Goal: Information Seeking & Learning: Learn about a topic

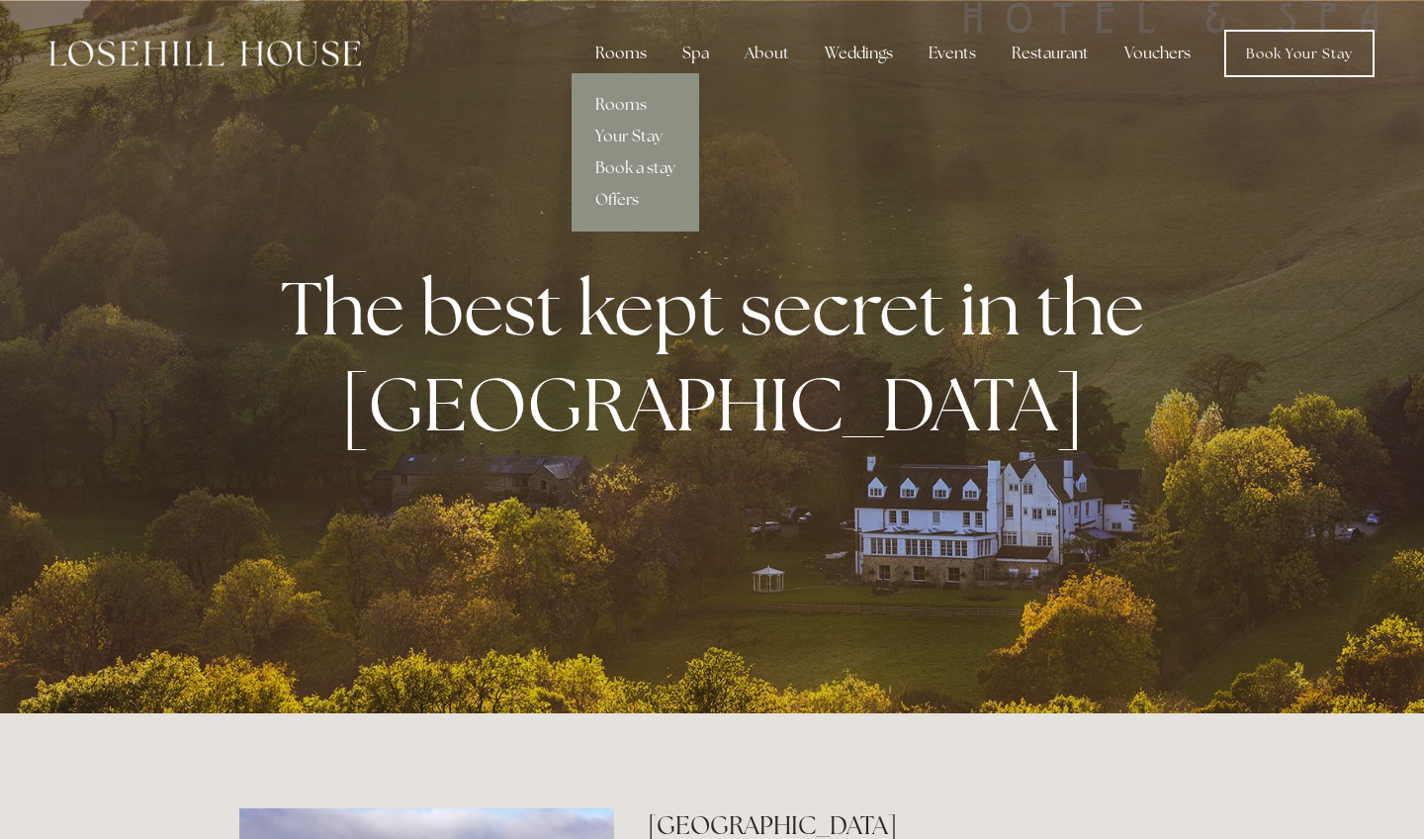
click at [613, 65] on div "Rooms" at bounding box center [621, 54] width 83 height 40
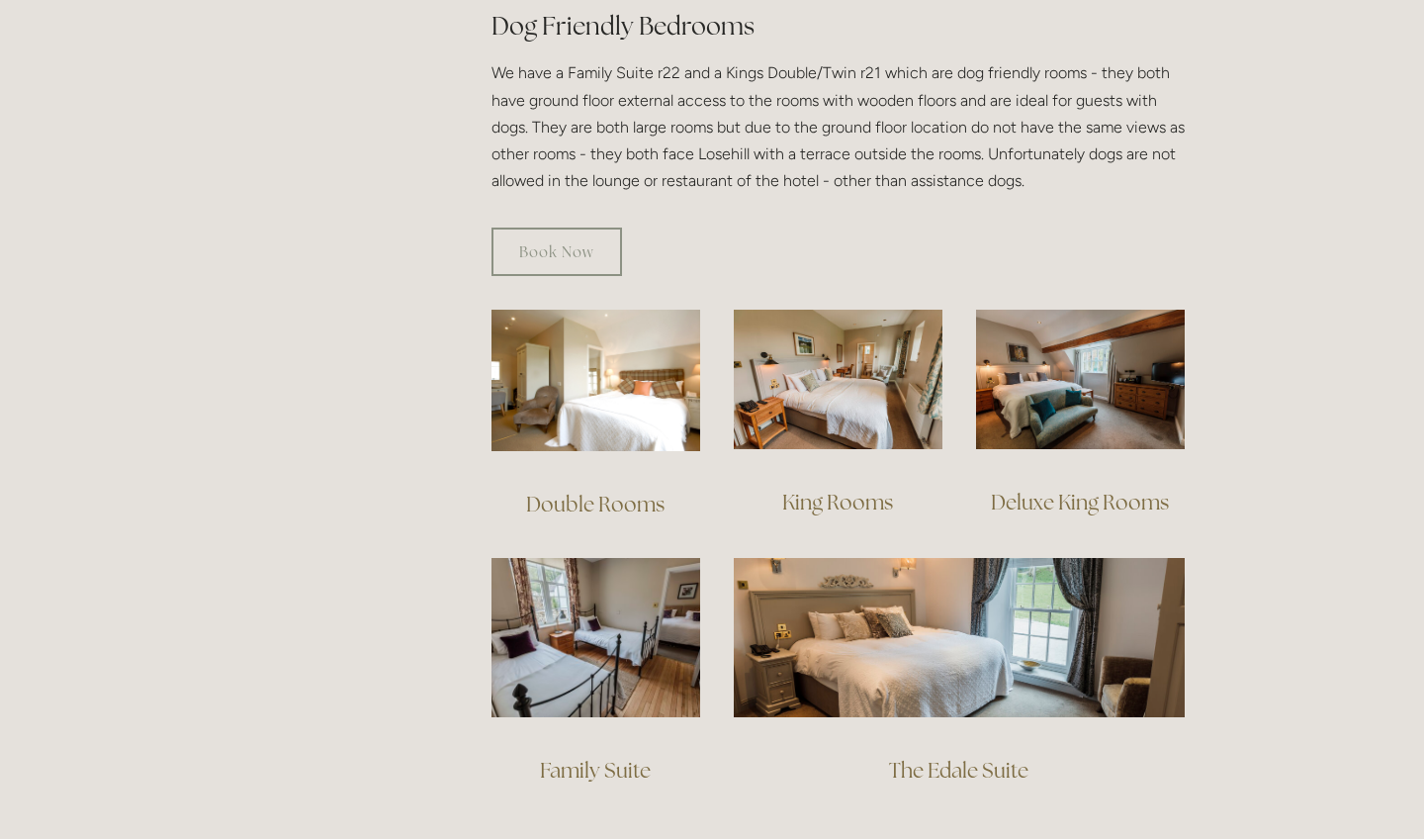
scroll to position [1170, 0]
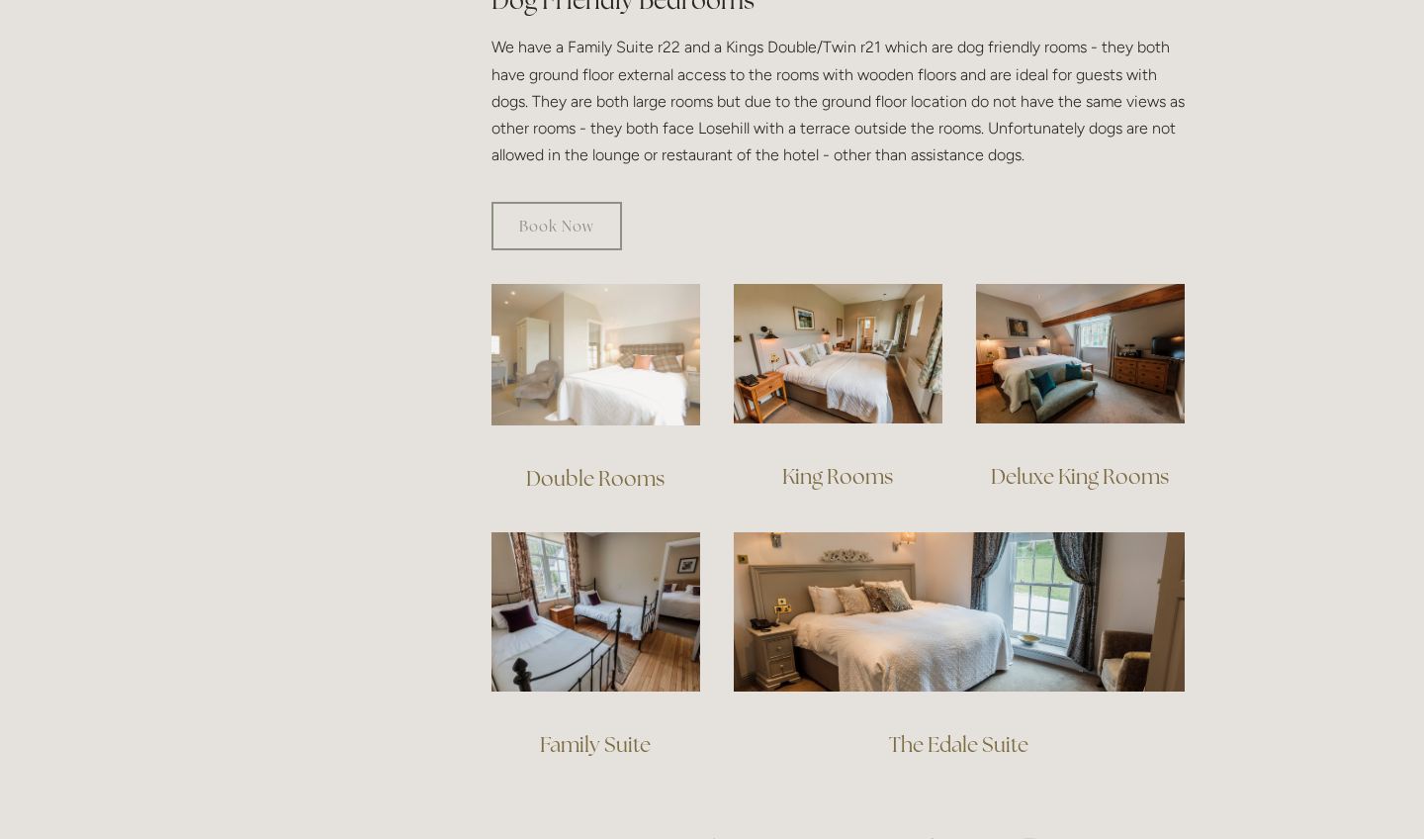
click at [608, 342] on img at bounding box center [596, 354] width 209 height 141
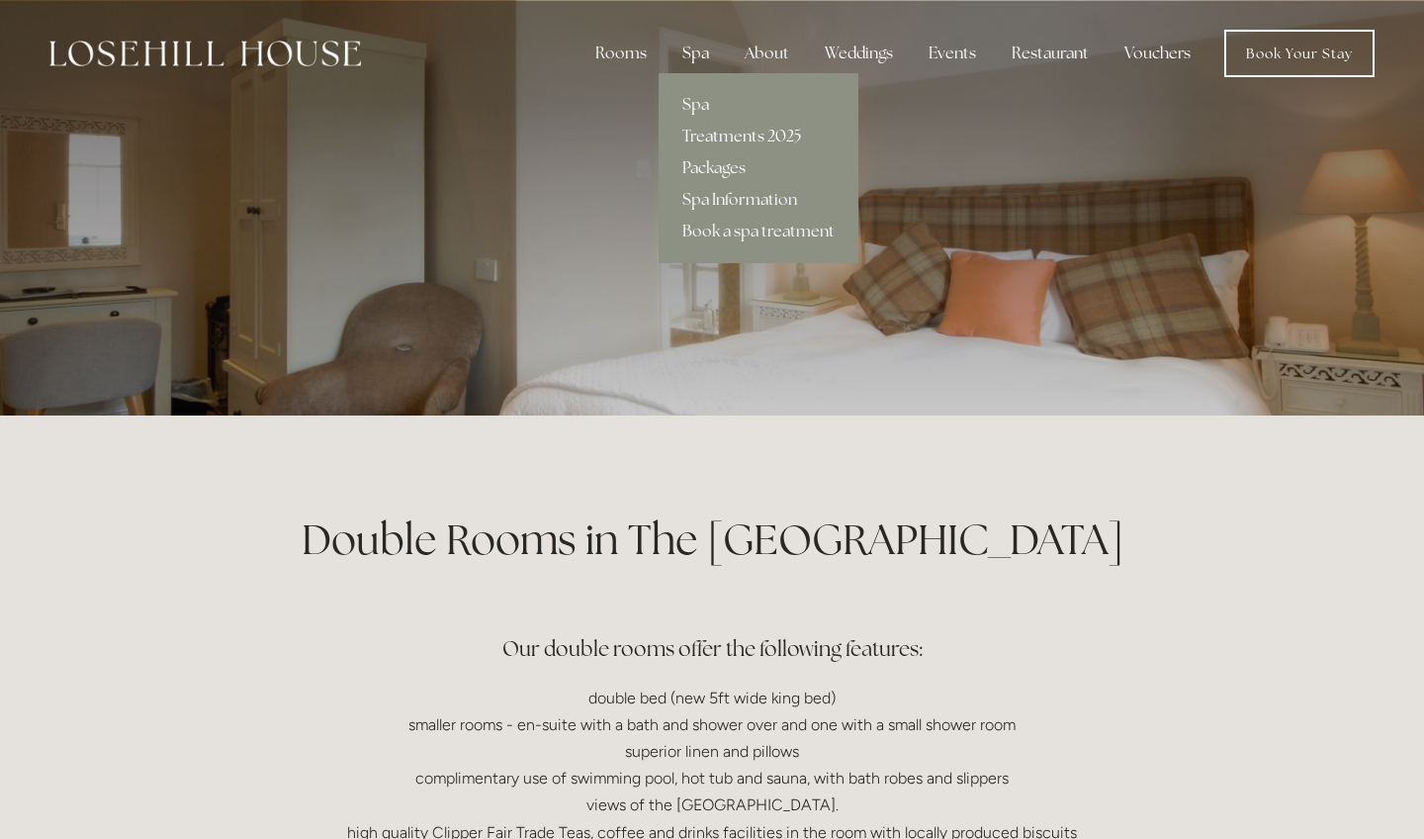
click at [704, 132] on link "Treatments 2025" at bounding box center [759, 137] width 200 height 32
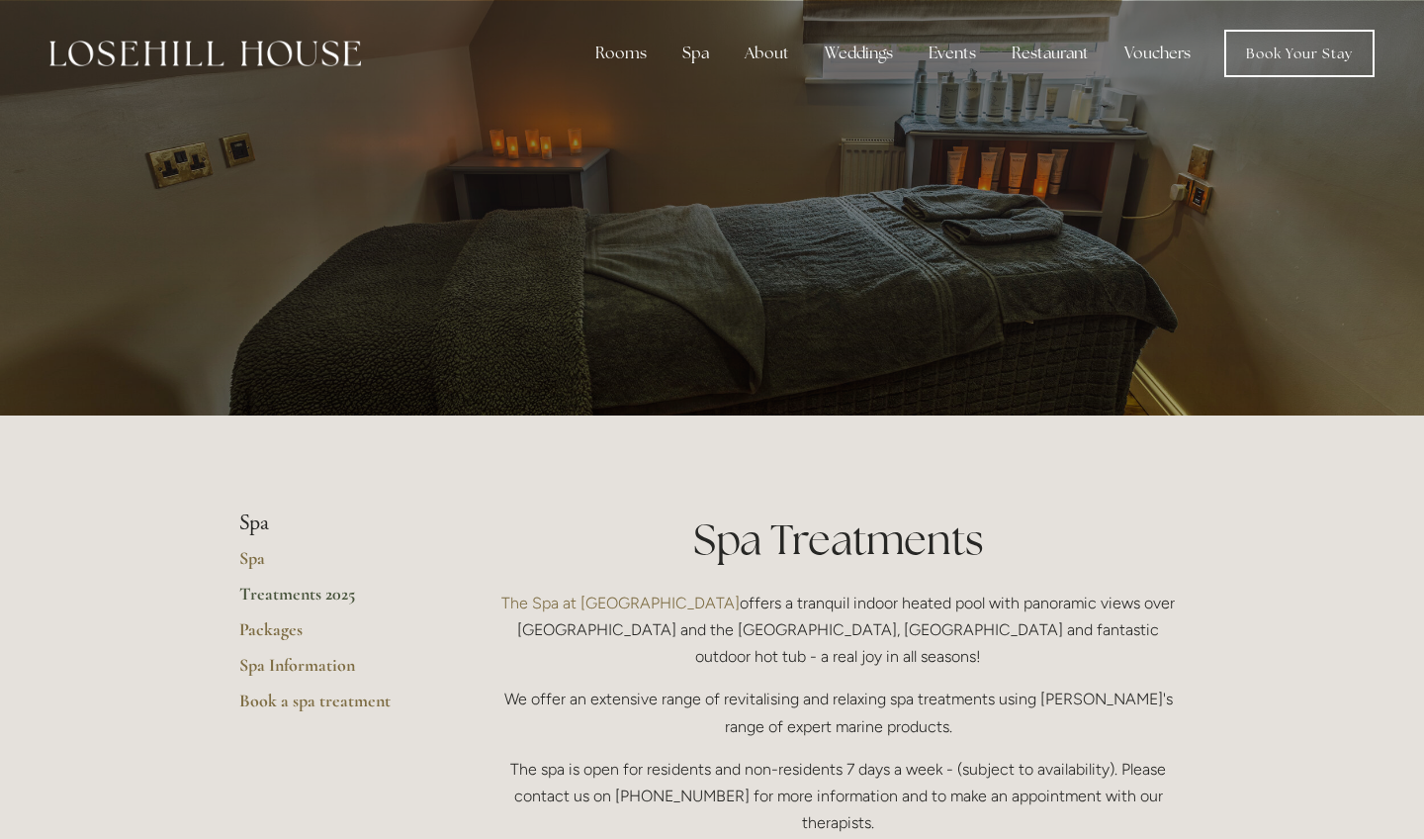
click at [264, 72] on div at bounding box center [205, 53] width 312 height 47
click at [250, 59] on img at bounding box center [205, 54] width 312 height 26
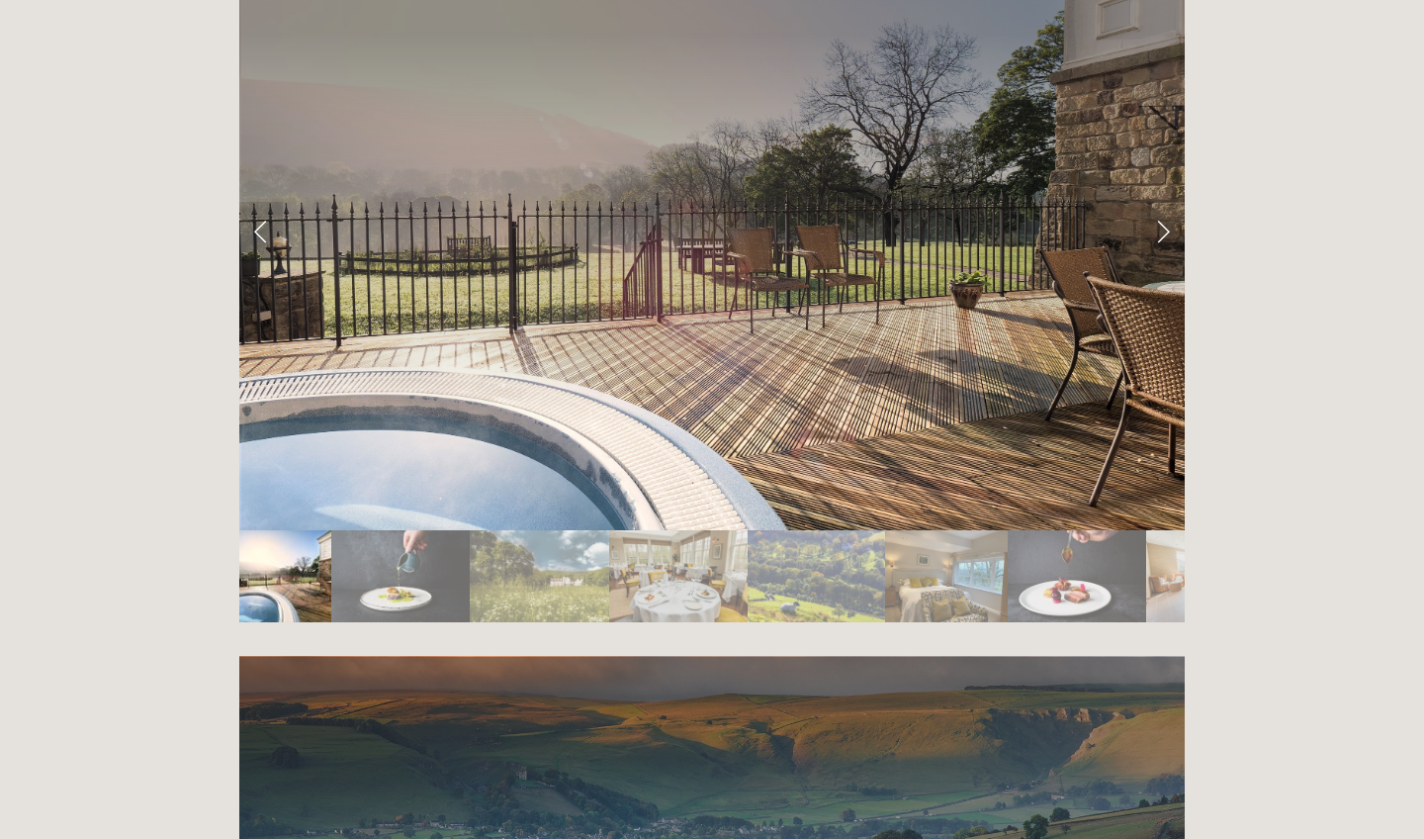
scroll to position [3471, 0]
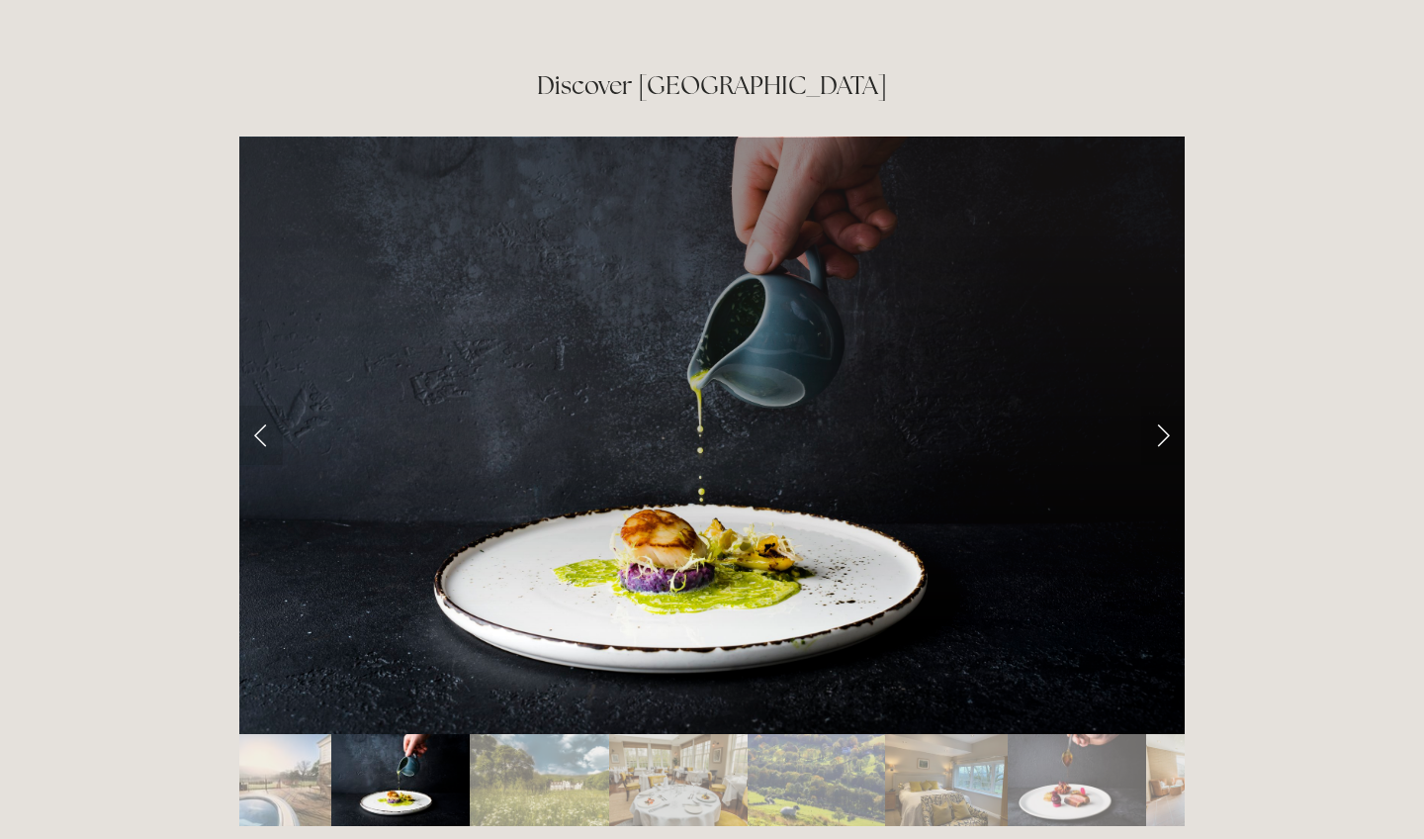
scroll to position [3253, 0]
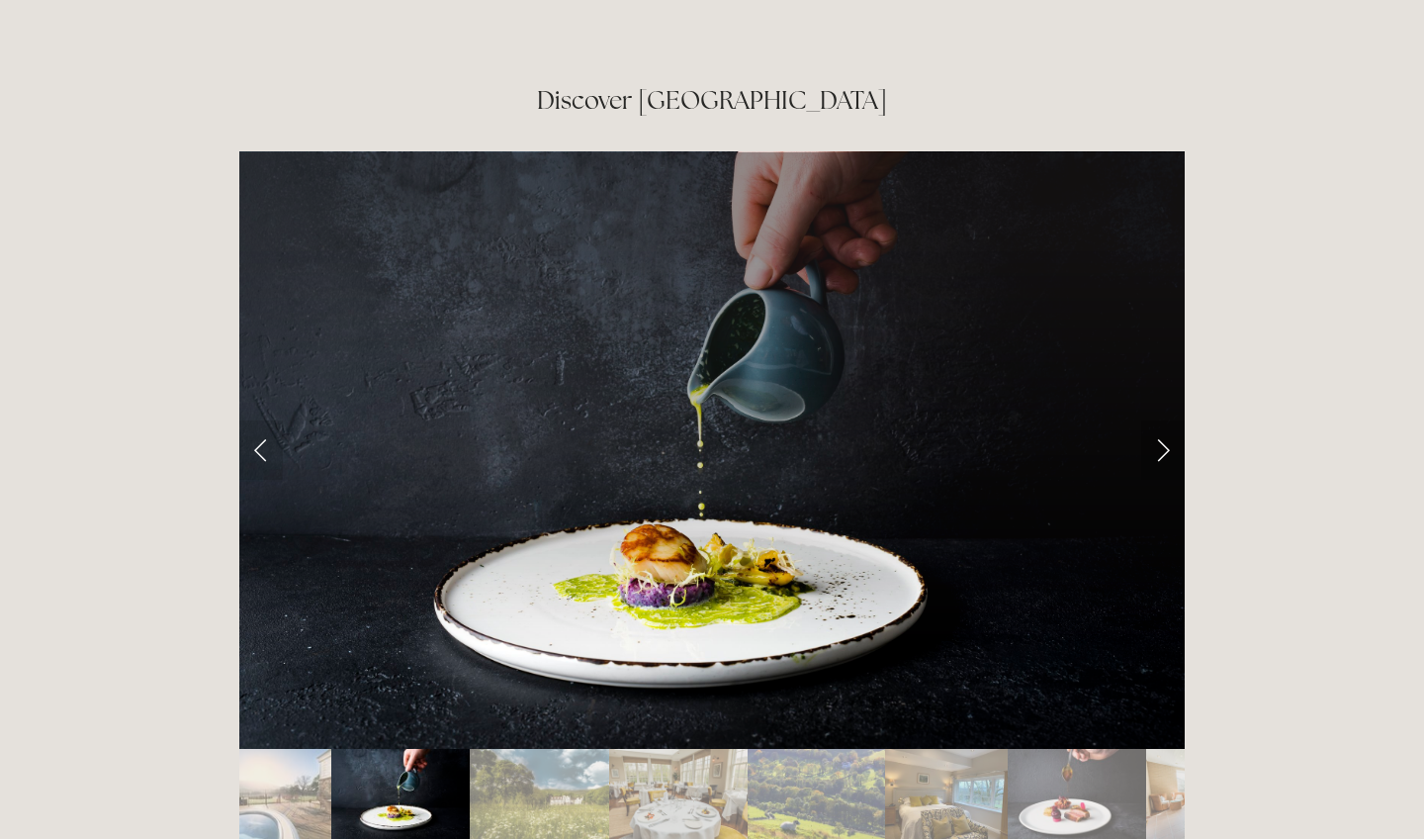
click at [1154, 420] on link "Next Slide" at bounding box center [1164, 449] width 44 height 59
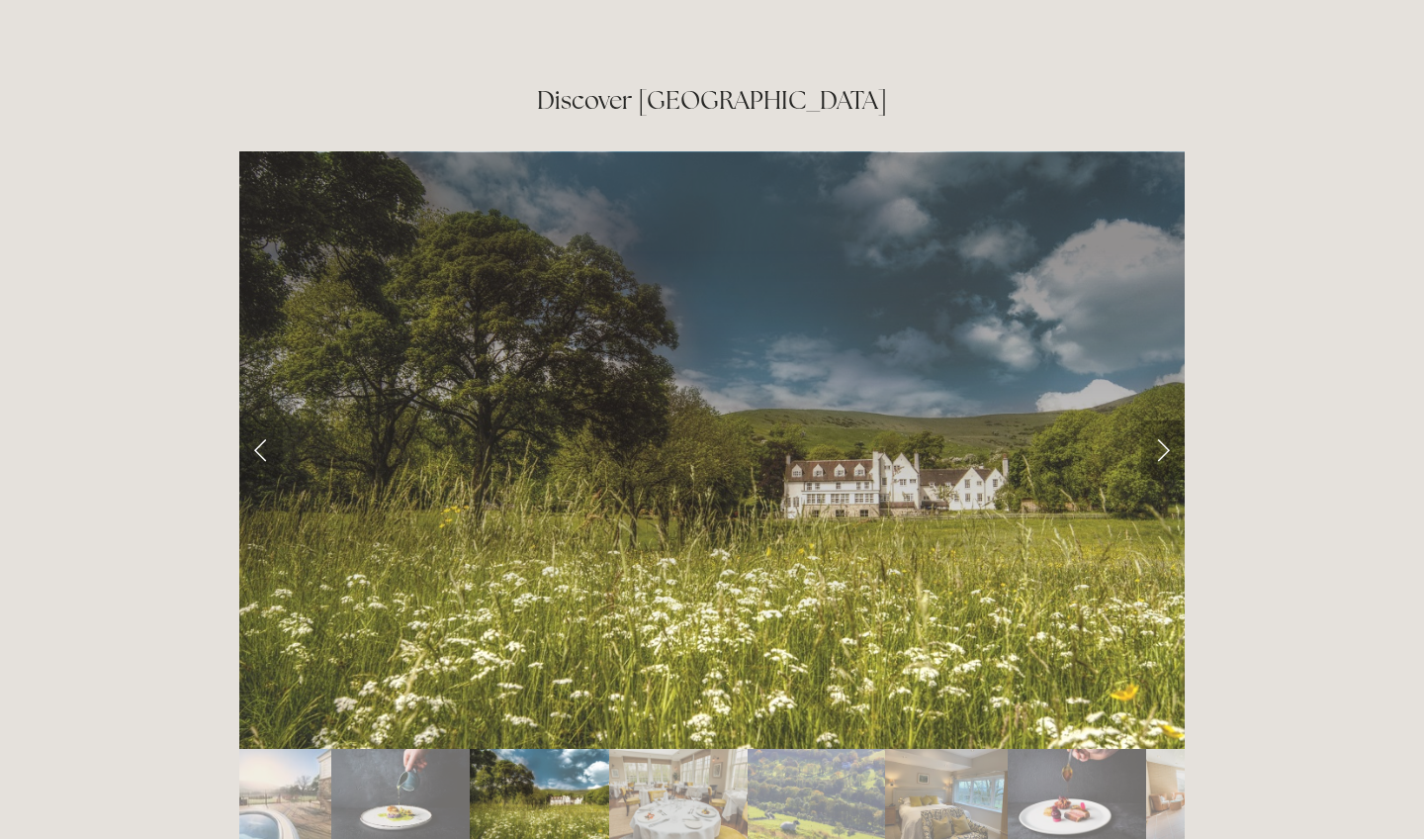
click at [1154, 420] on link "Next Slide" at bounding box center [1164, 449] width 44 height 59
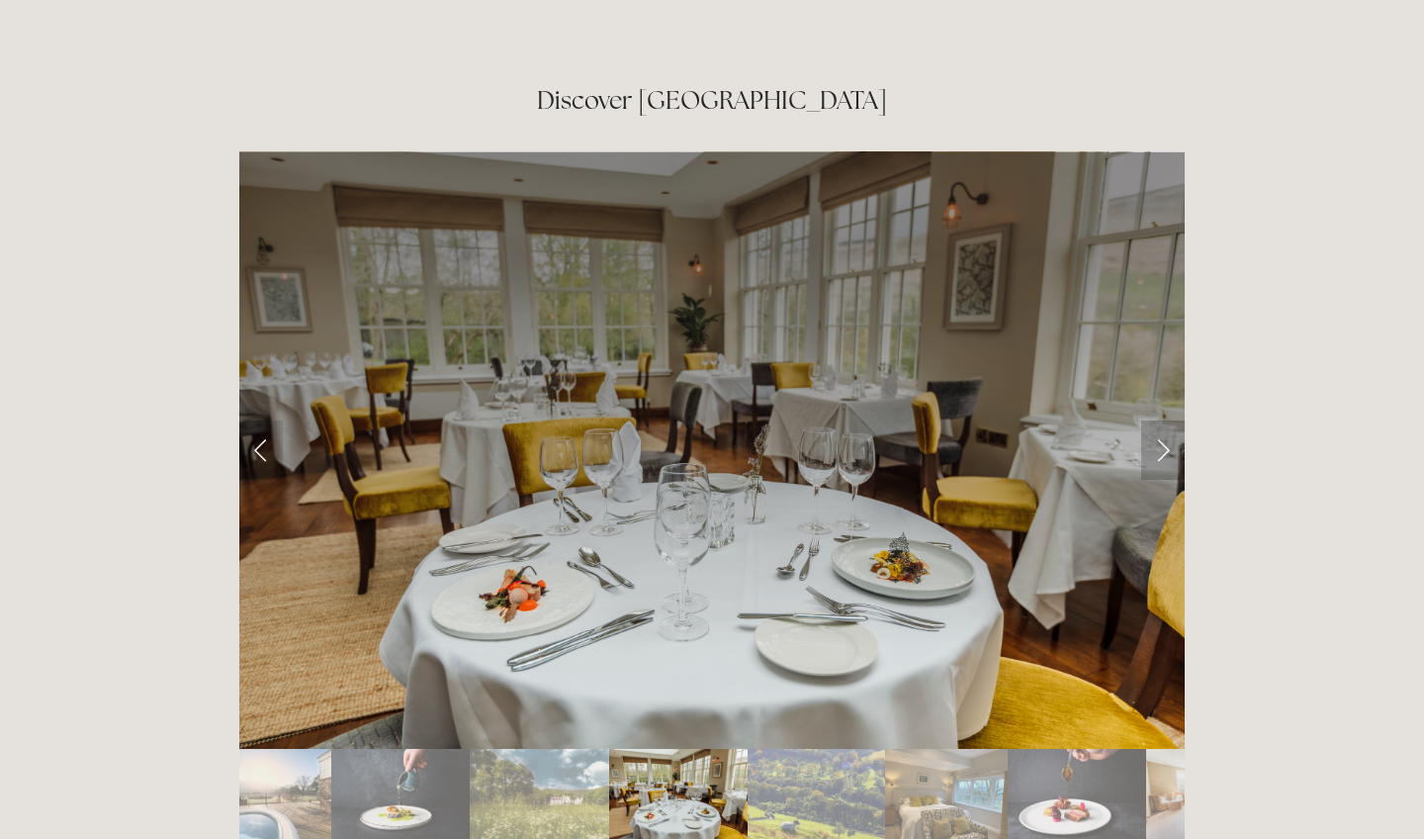
click at [1154, 420] on link "Next Slide" at bounding box center [1164, 449] width 44 height 59
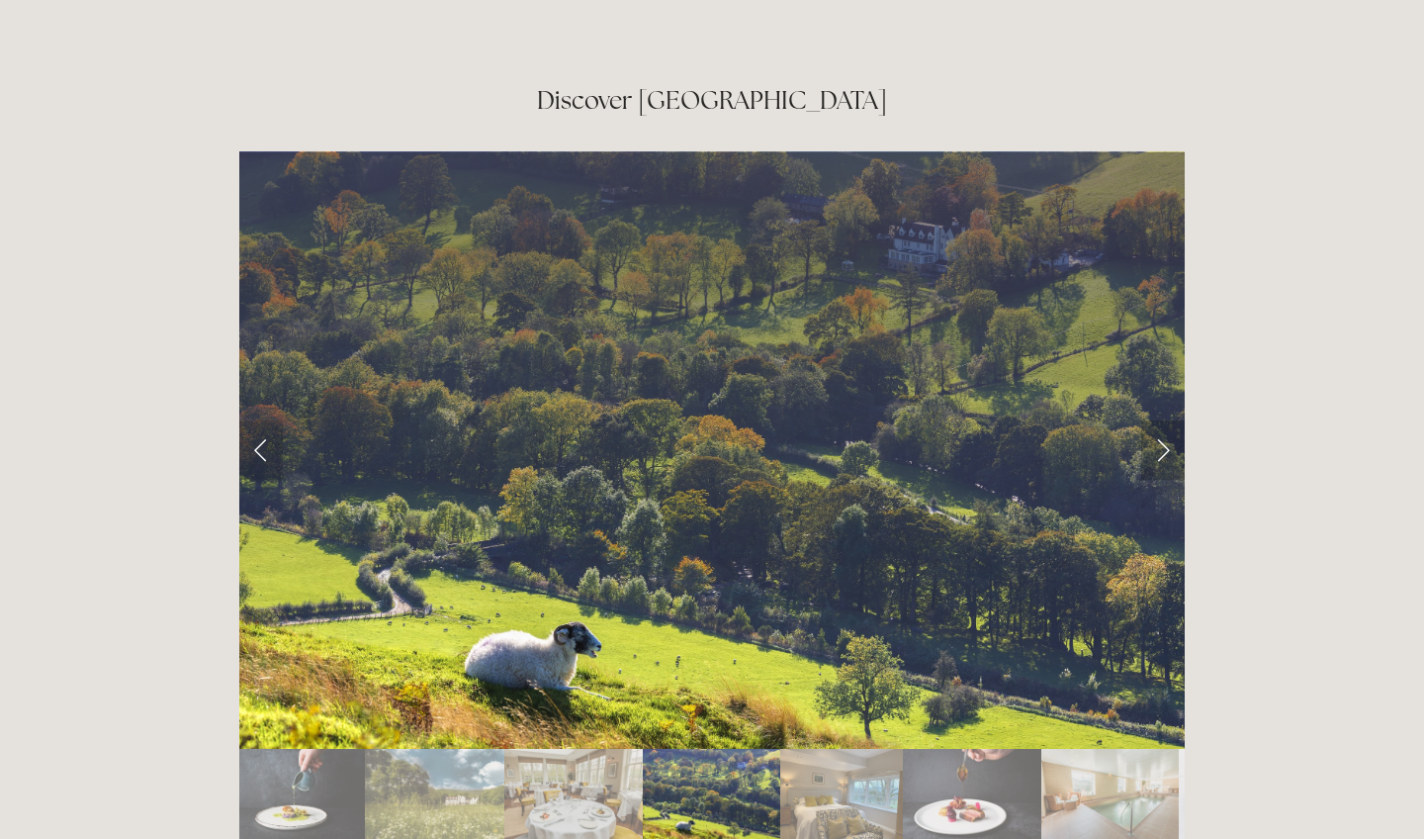
click at [1154, 420] on link "Next Slide" at bounding box center [1164, 449] width 44 height 59
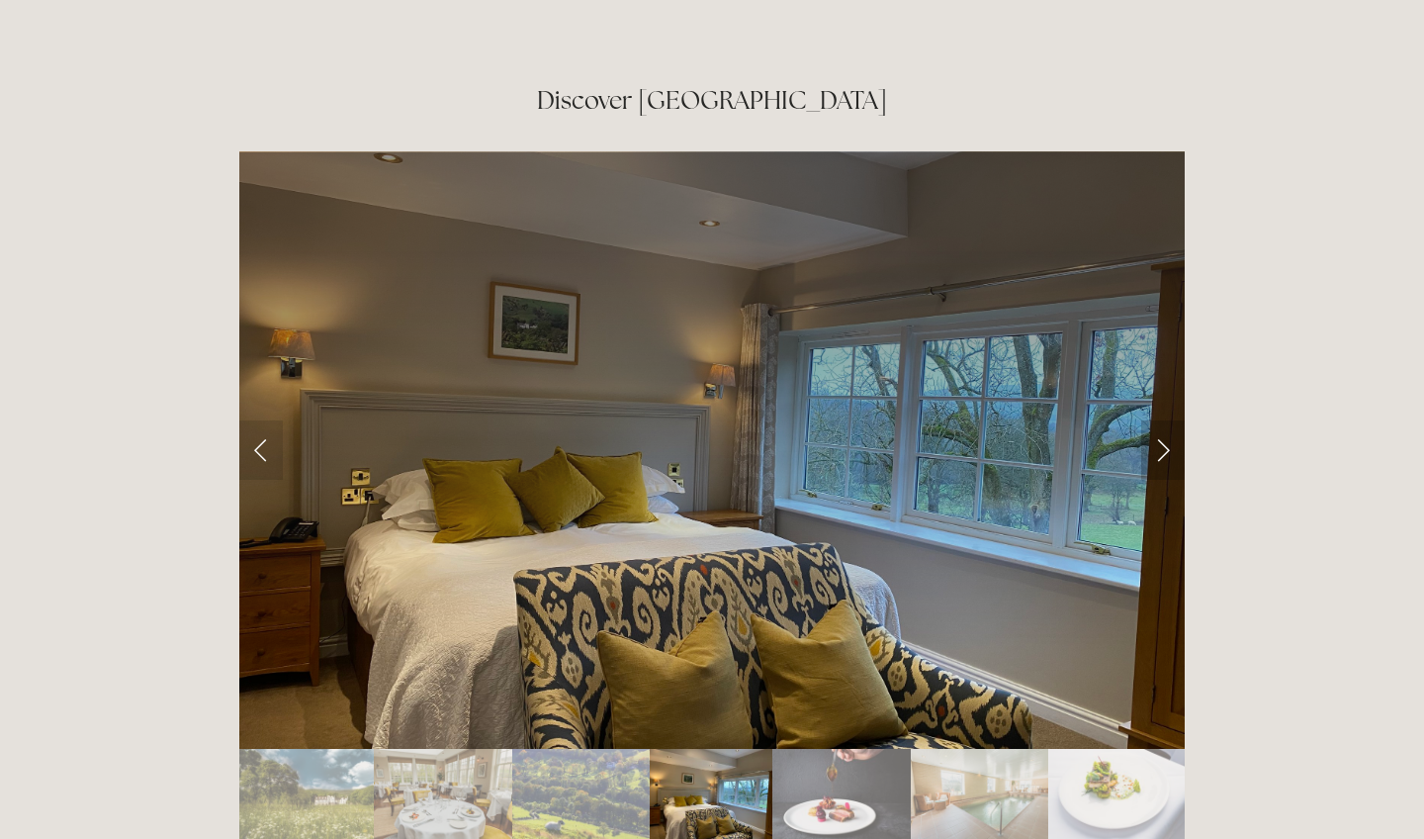
click at [1154, 420] on link "Next Slide" at bounding box center [1164, 449] width 44 height 59
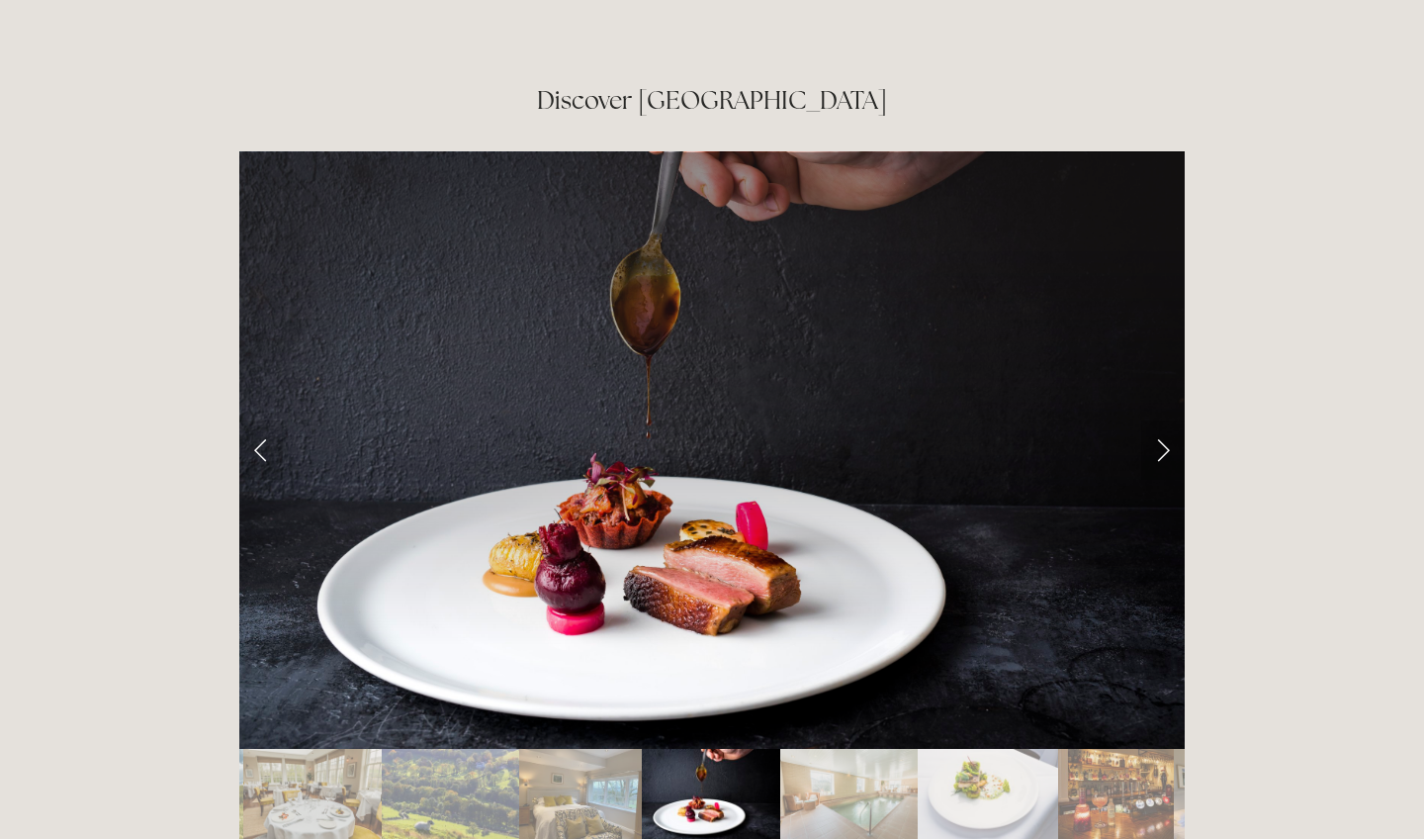
click at [1154, 420] on link "Next Slide" at bounding box center [1164, 449] width 44 height 59
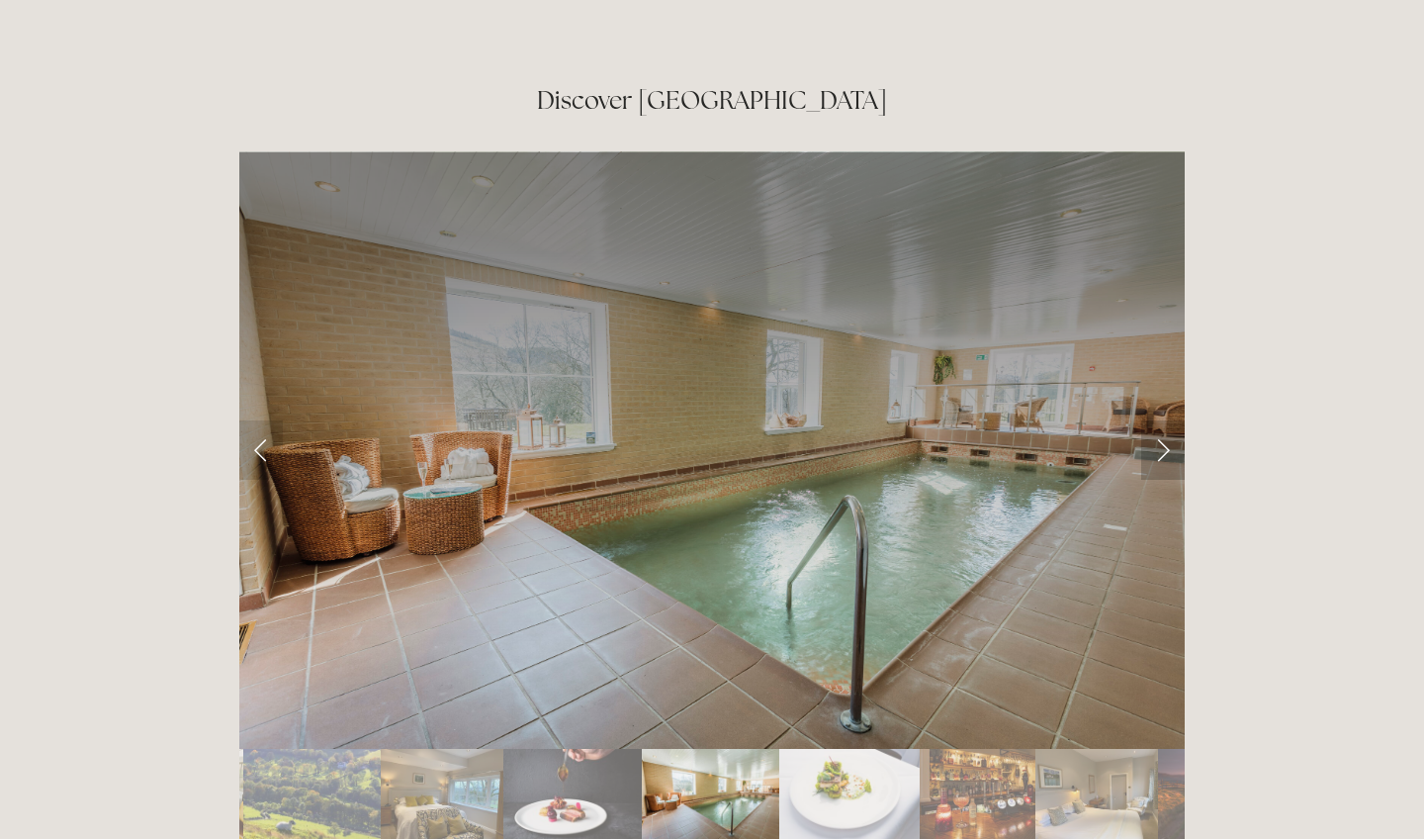
click at [1154, 420] on link "Next Slide" at bounding box center [1164, 449] width 44 height 59
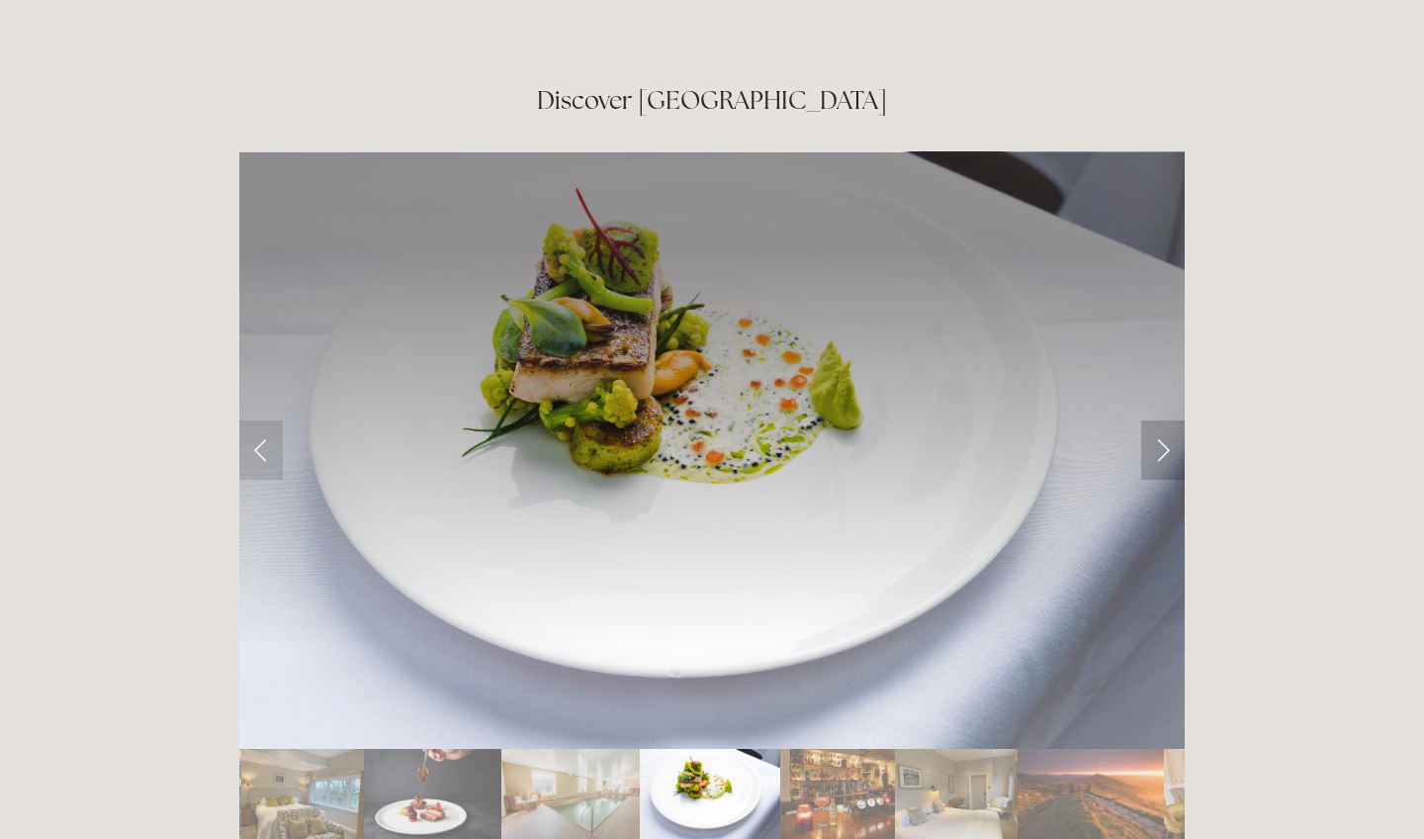
click at [1154, 420] on link "Next Slide" at bounding box center [1164, 449] width 44 height 59
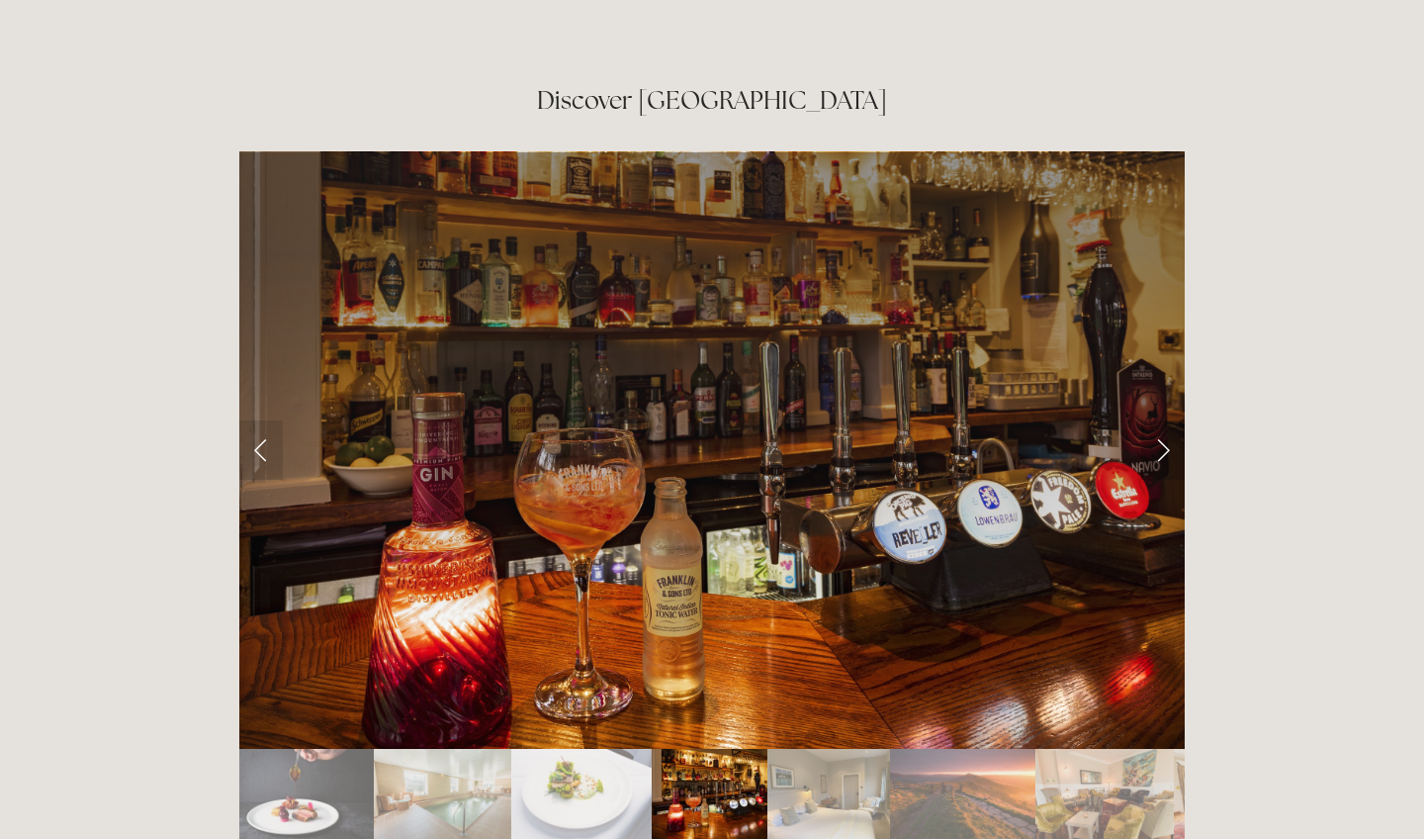
click at [1154, 420] on link "Next Slide" at bounding box center [1164, 449] width 44 height 59
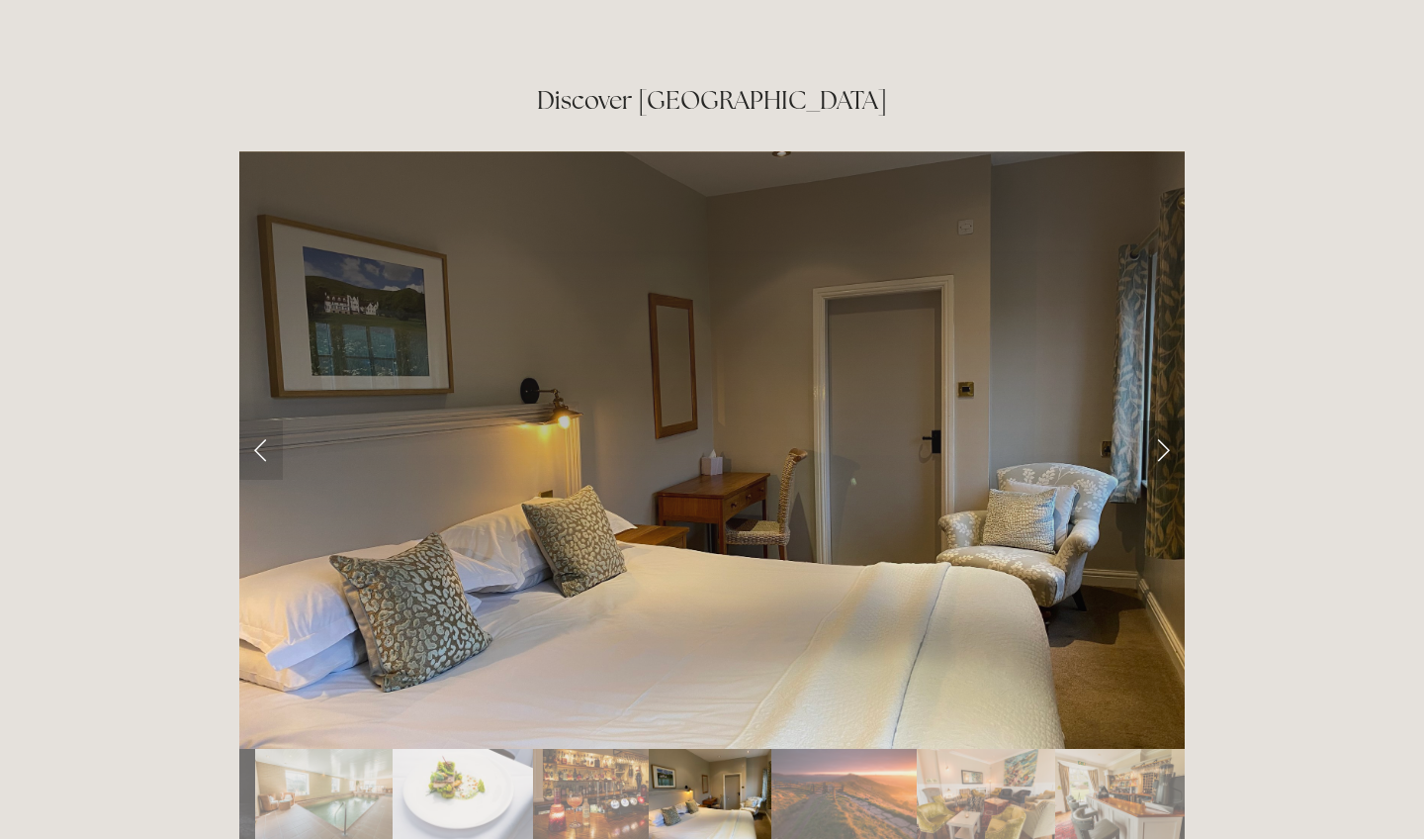
click at [1154, 420] on link "Next Slide" at bounding box center [1164, 449] width 44 height 59
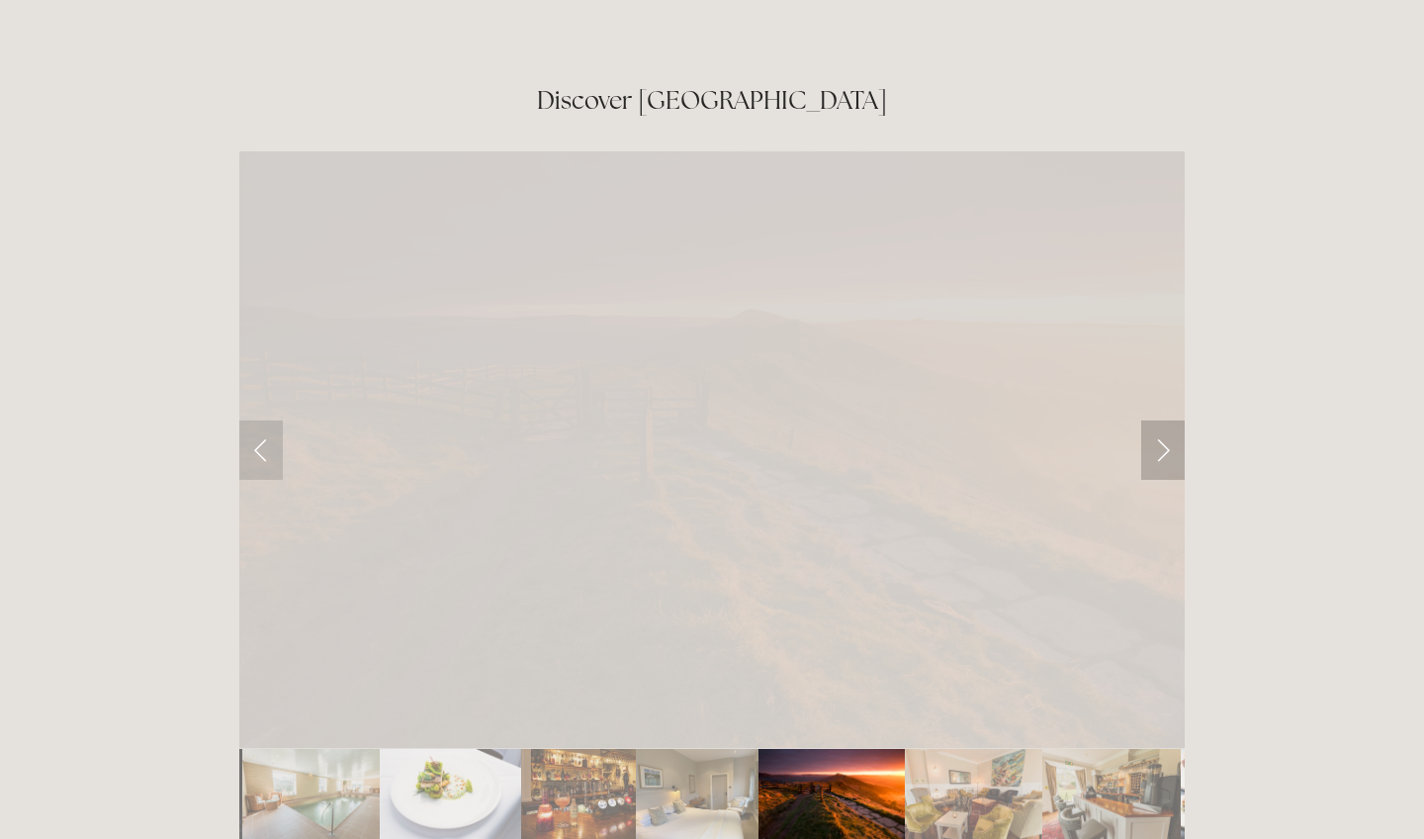
click at [1154, 420] on link "Next Slide" at bounding box center [1164, 449] width 44 height 59
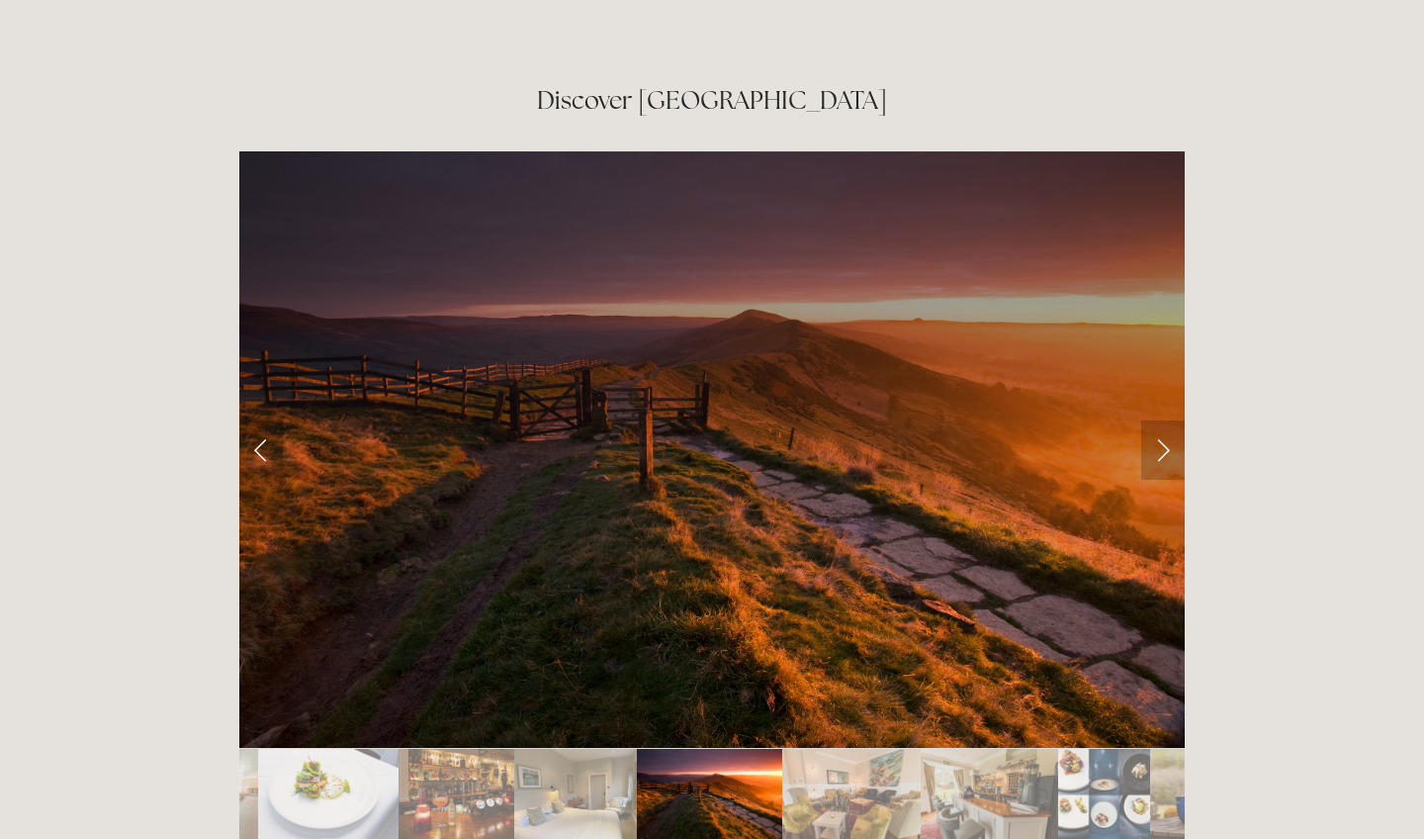
click at [1154, 420] on link "Next Slide" at bounding box center [1164, 449] width 44 height 59
click at [1159, 420] on link "Next Slide" at bounding box center [1164, 449] width 44 height 59
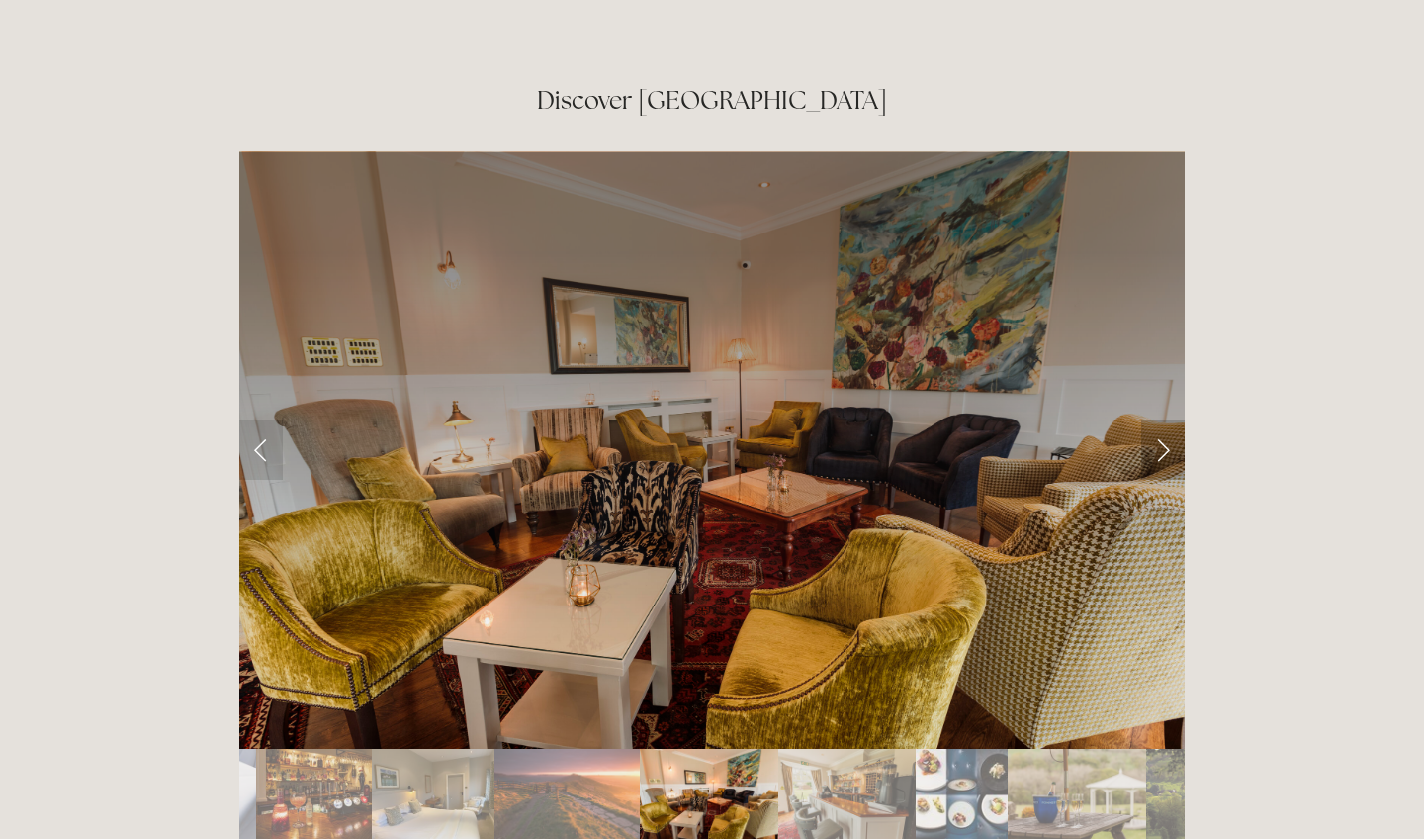
click at [1159, 420] on link "Next Slide" at bounding box center [1164, 449] width 44 height 59
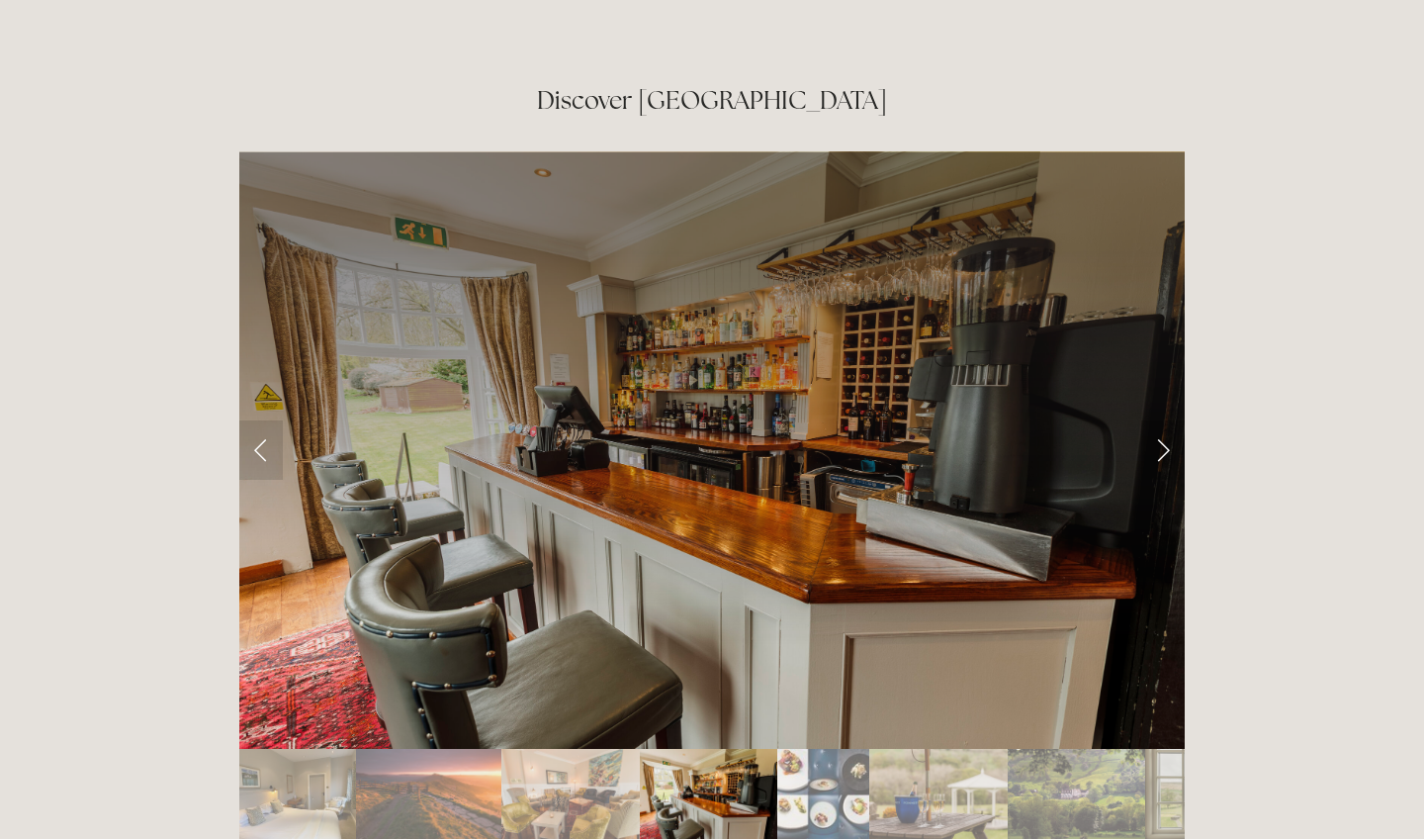
click at [1159, 420] on link "Next Slide" at bounding box center [1164, 449] width 44 height 59
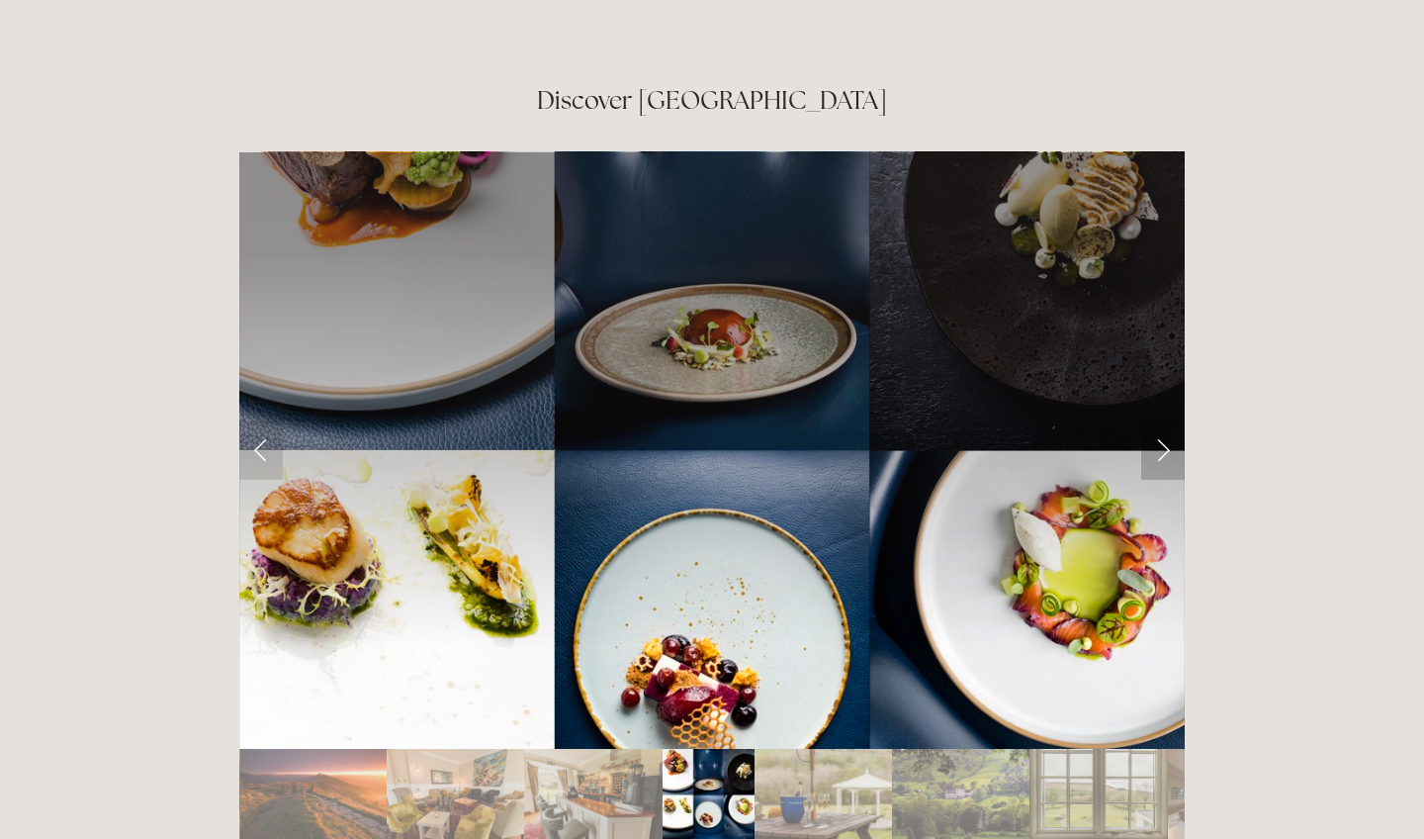
click at [1159, 420] on link "Next Slide" at bounding box center [1164, 449] width 44 height 59
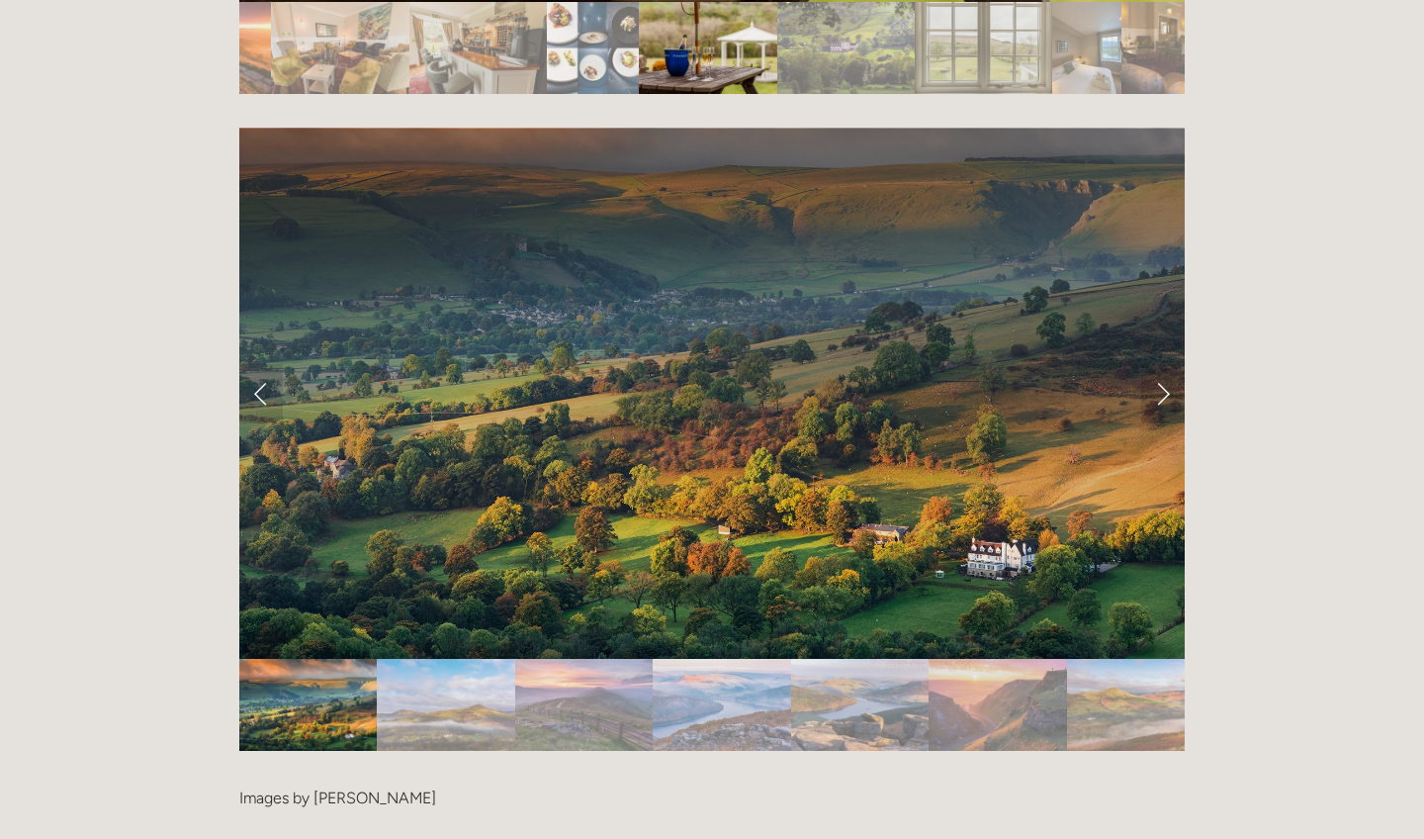
scroll to position [4006, 0]
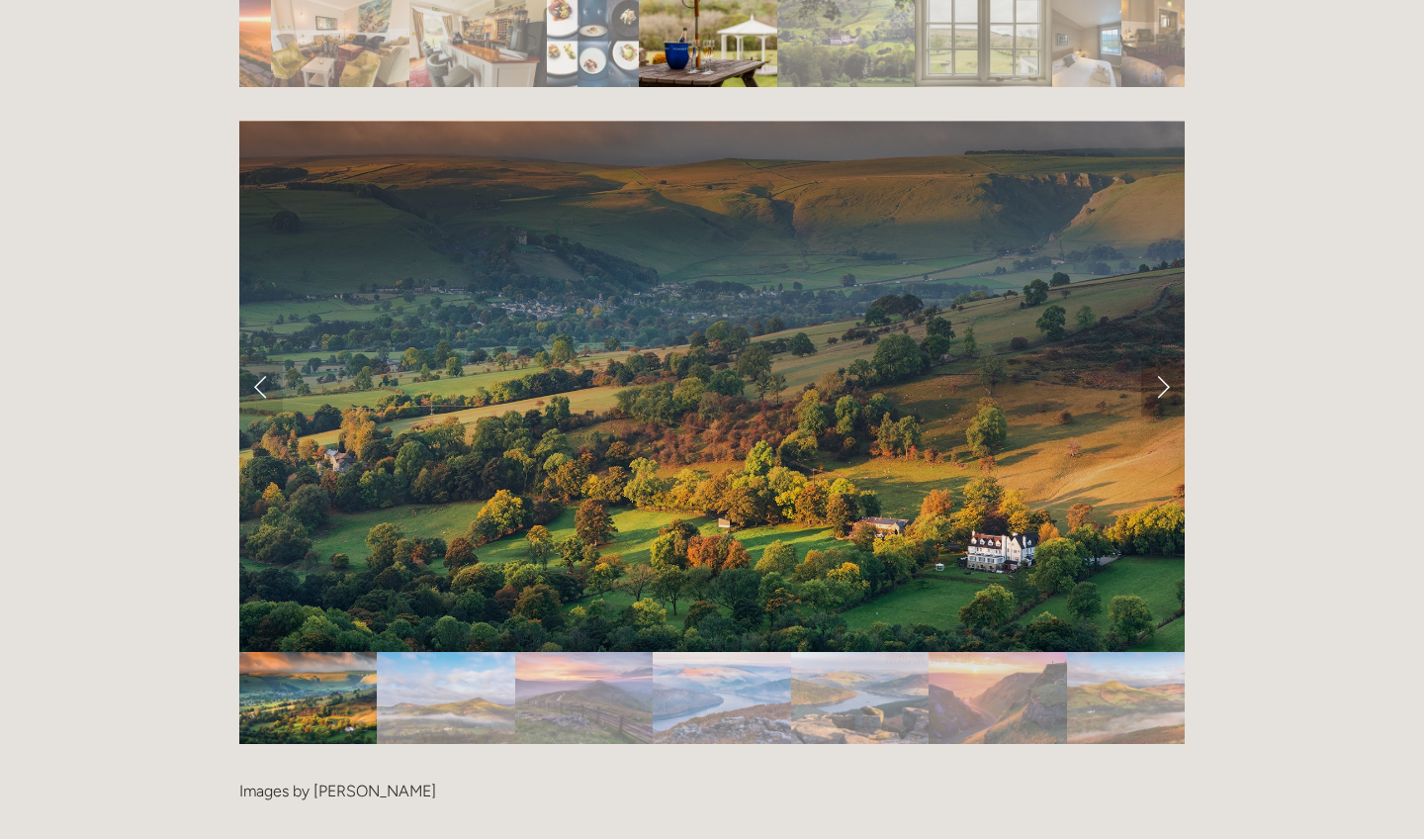
click at [1154, 357] on link "Next Slide" at bounding box center [1164, 386] width 44 height 59
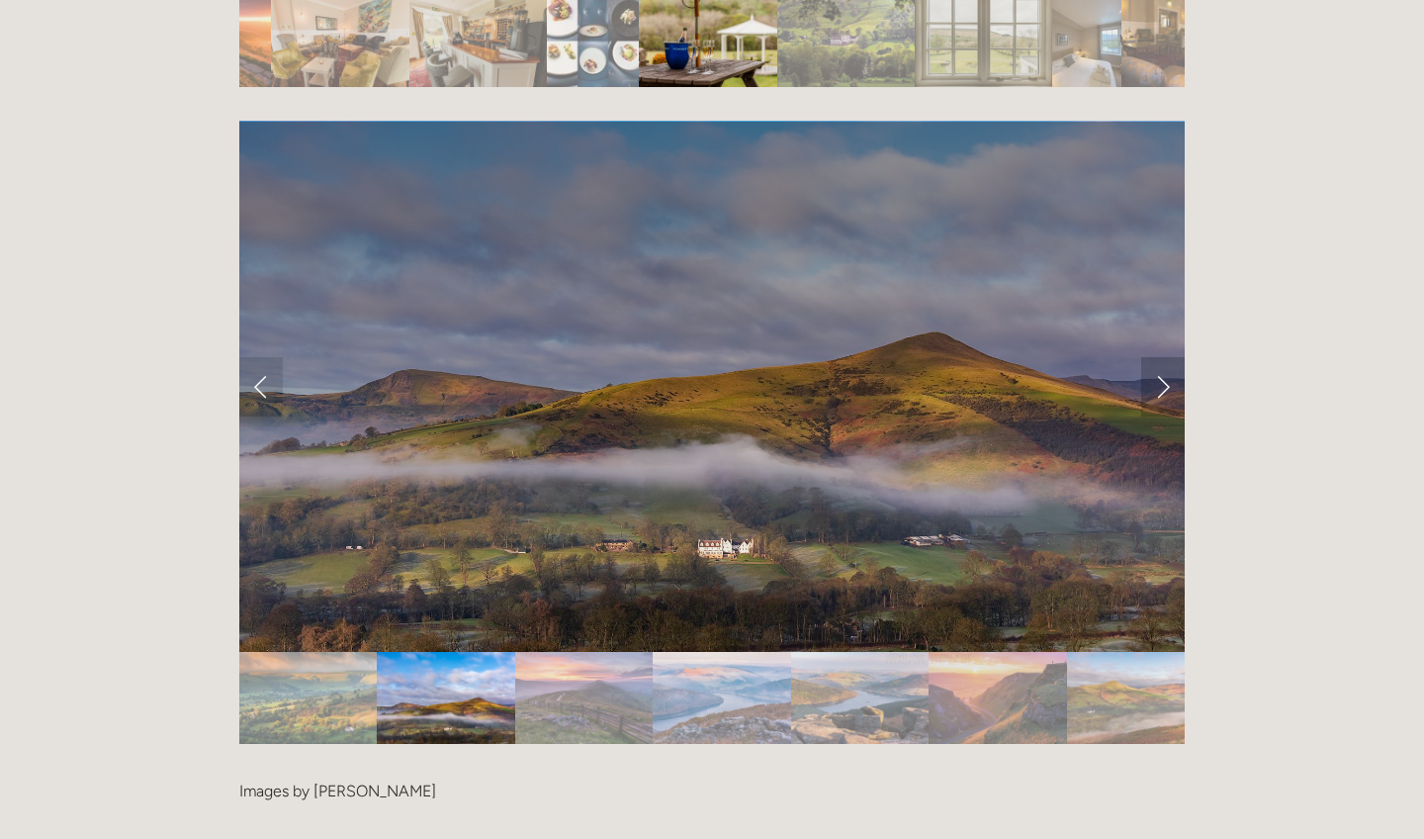
click at [1154, 357] on link "Next Slide" at bounding box center [1164, 386] width 44 height 59
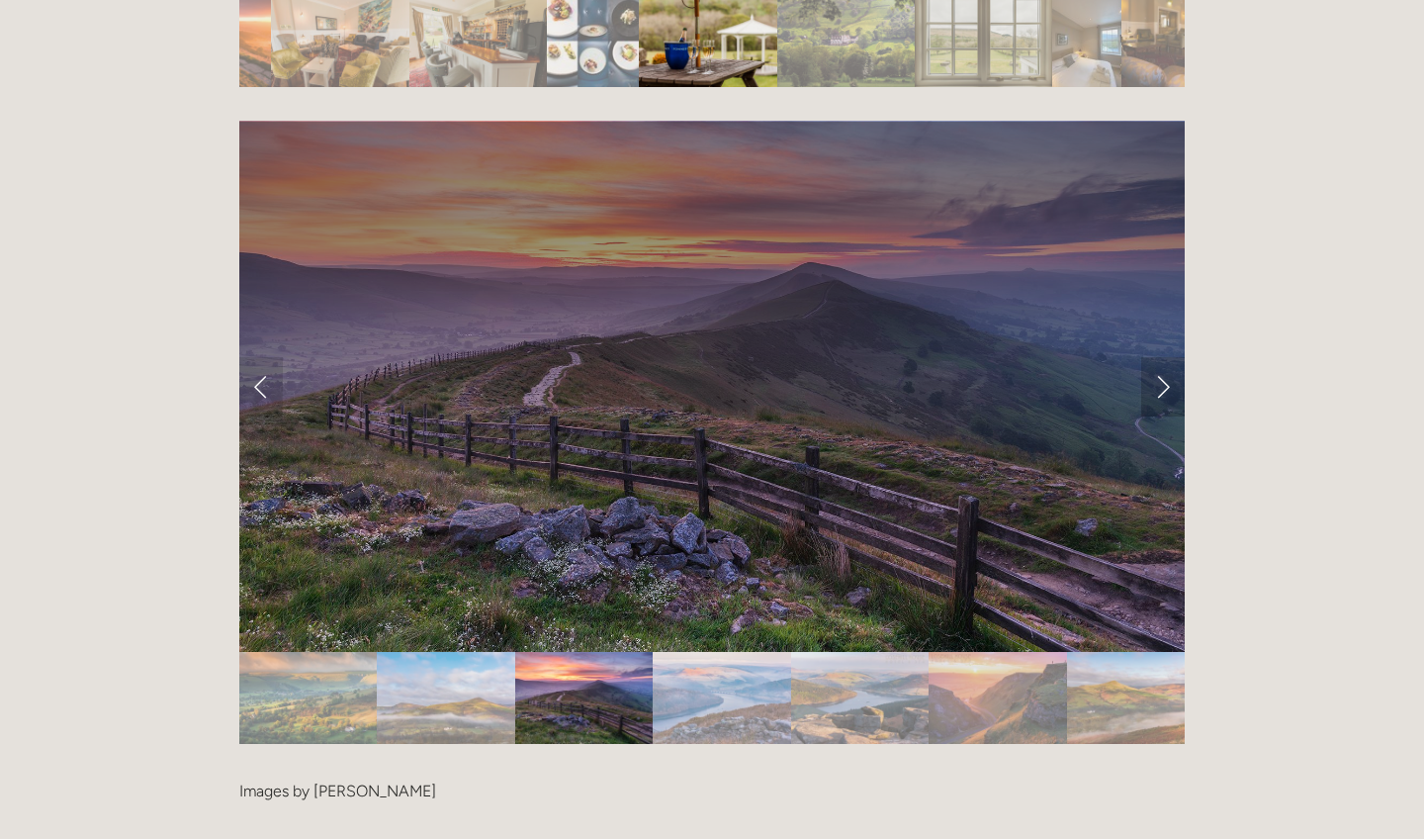
click at [1154, 357] on link "Next Slide" at bounding box center [1164, 386] width 44 height 59
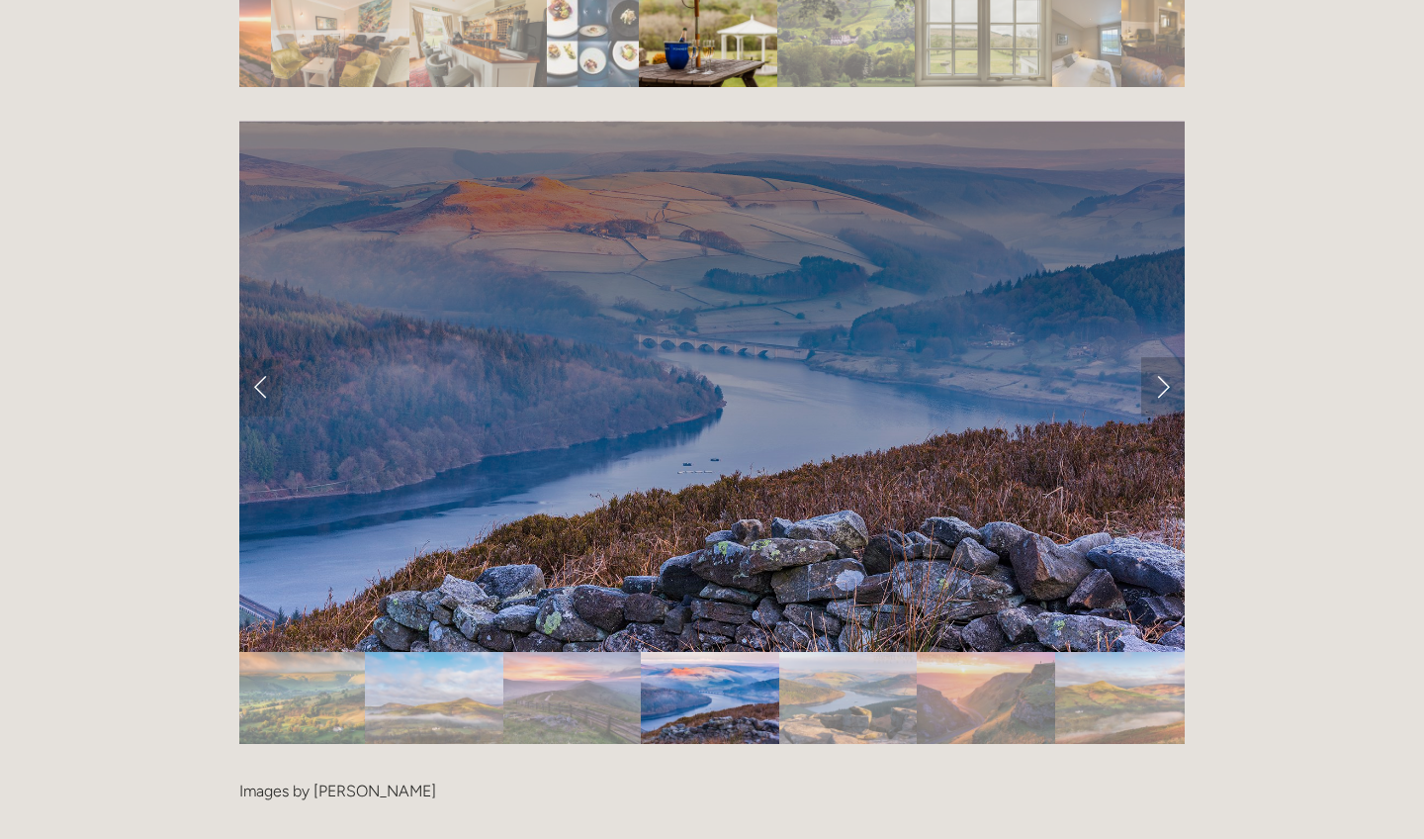
click at [1154, 357] on link "Next Slide" at bounding box center [1164, 386] width 44 height 59
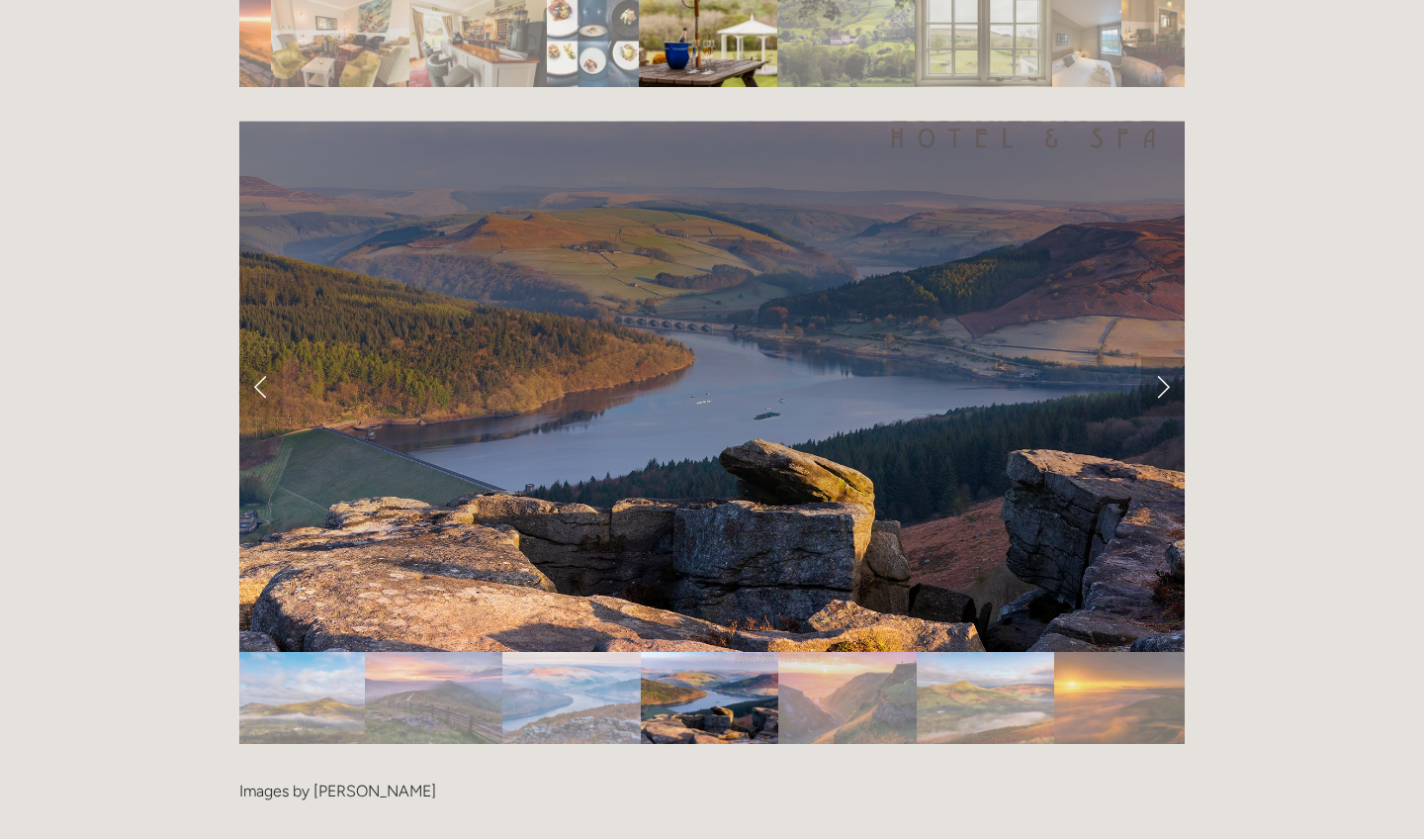
click at [1154, 357] on link "Next Slide" at bounding box center [1164, 386] width 44 height 59
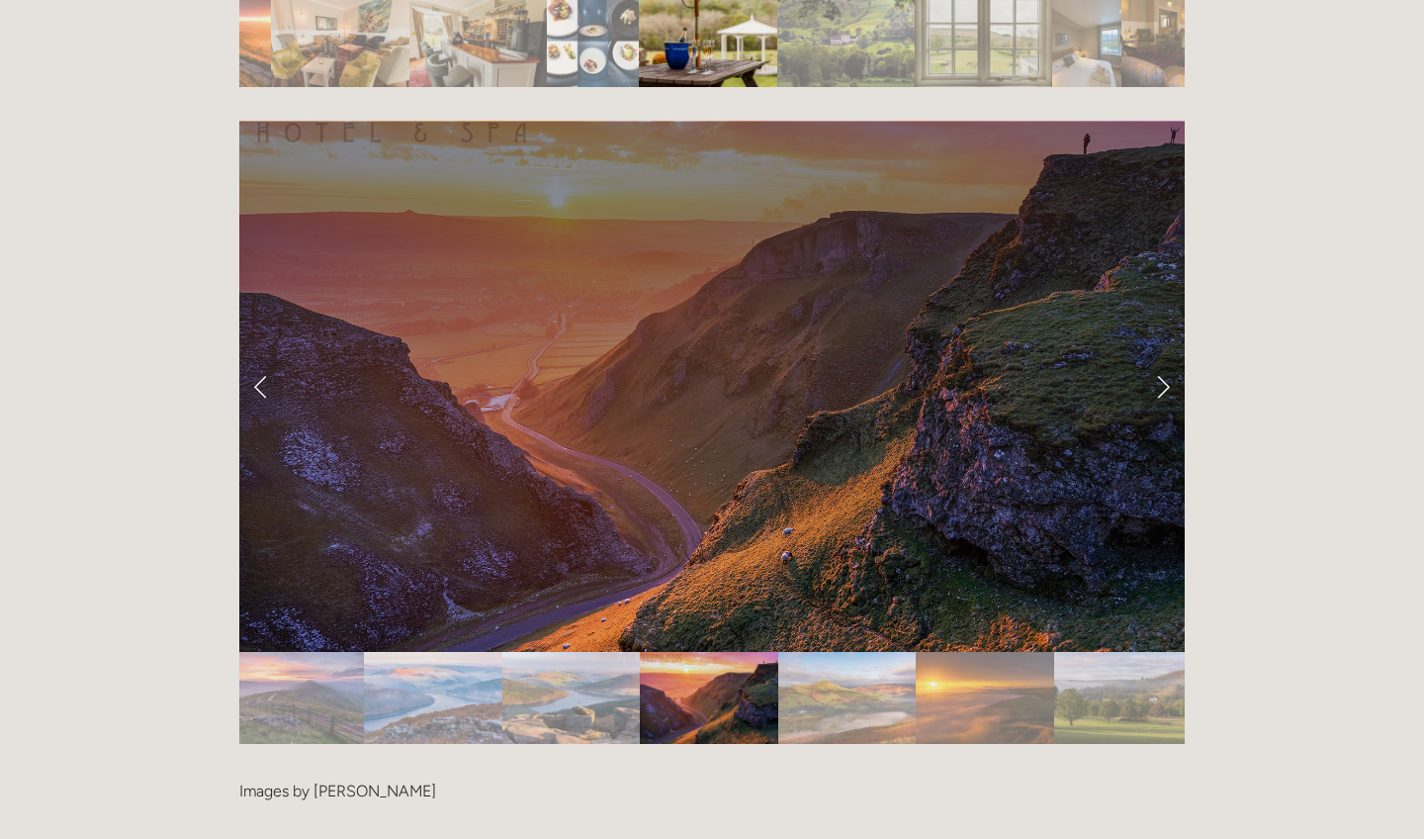
click at [1154, 357] on link "Next Slide" at bounding box center [1164, 386] width 44 height 59
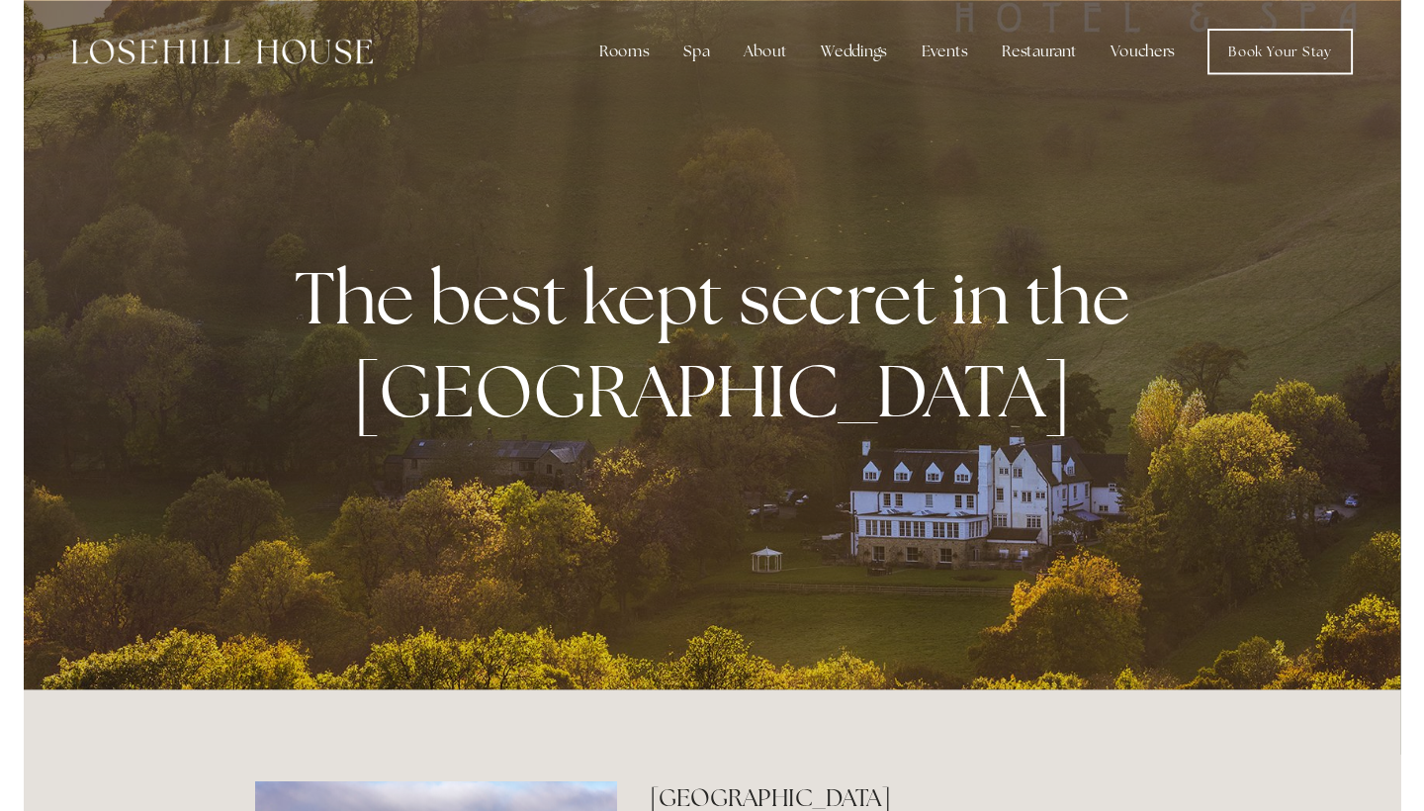
scroll to position [0, 0]
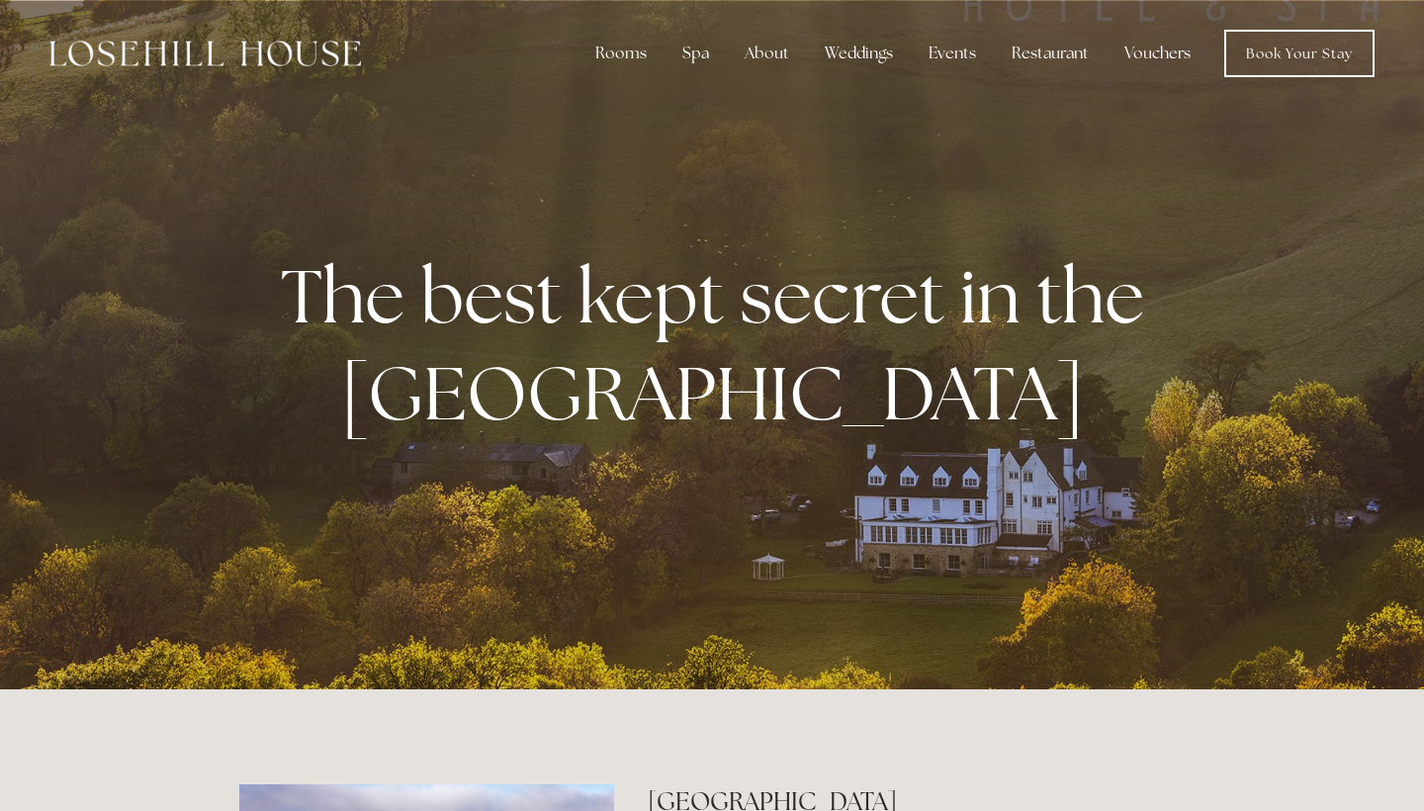
click at [1158, 56] on link "Vouchers" at bounding box center [1158, 54] width 98 height 40
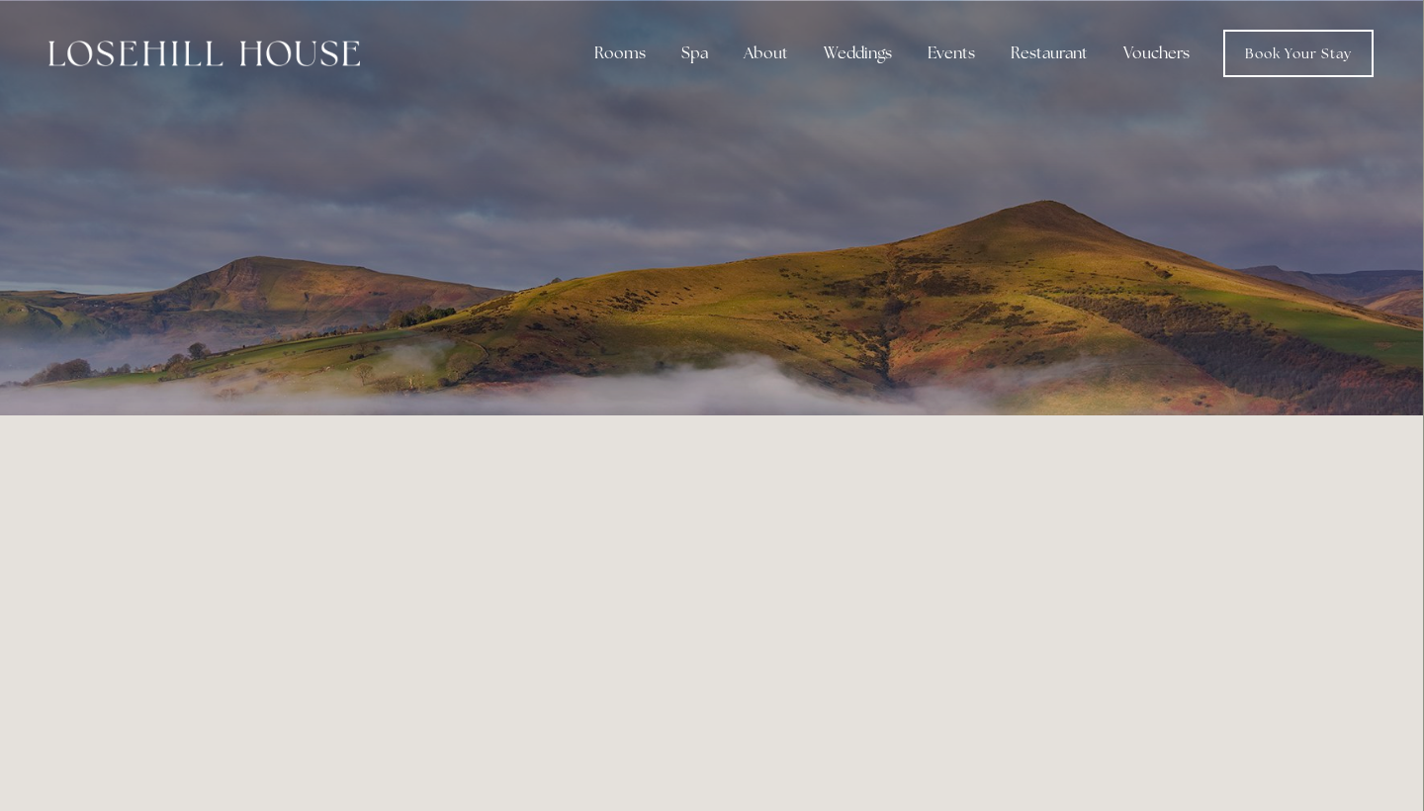
scroll to position [0, 1]
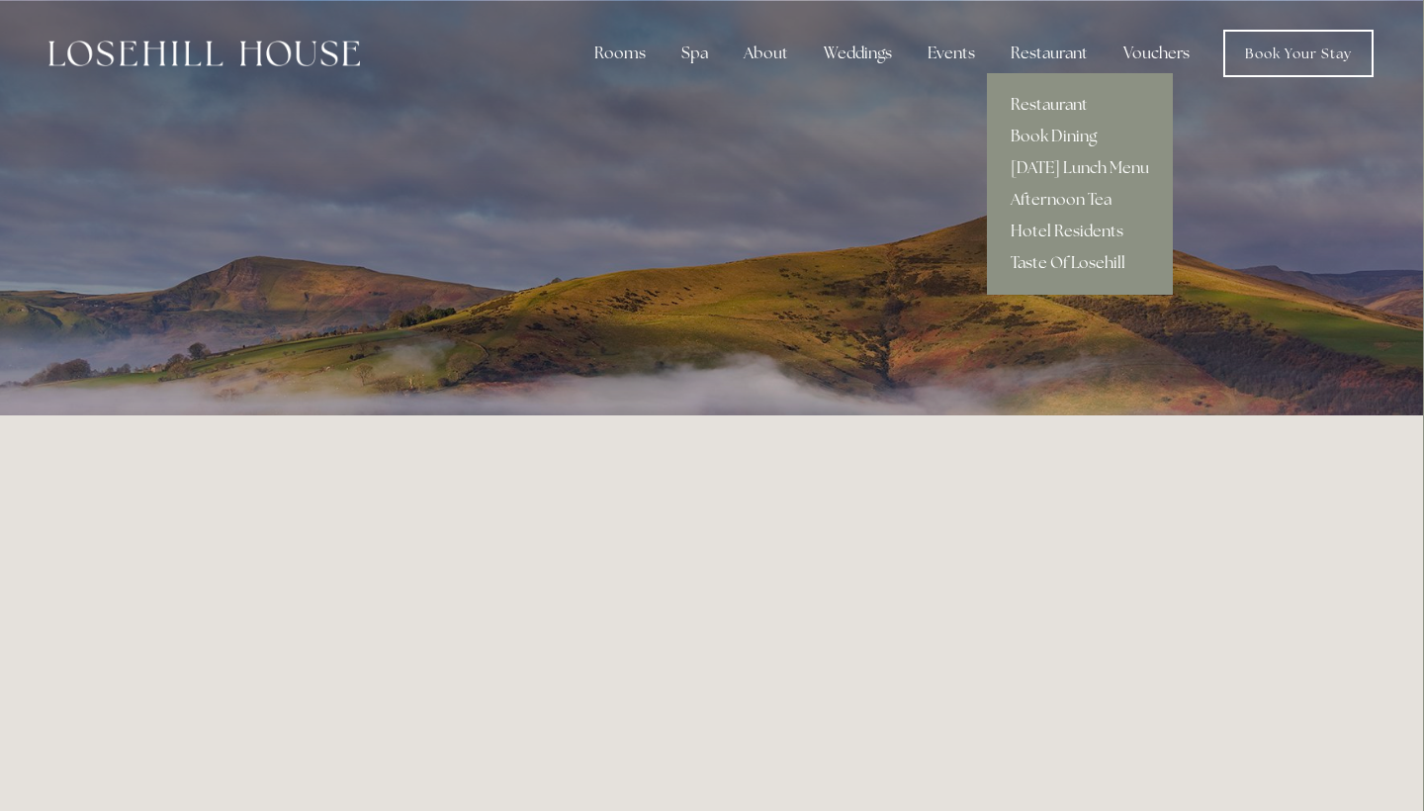
click at [1023, 97] on link "Restaurant" at bounding box center [1080, 105] width 186 height 32
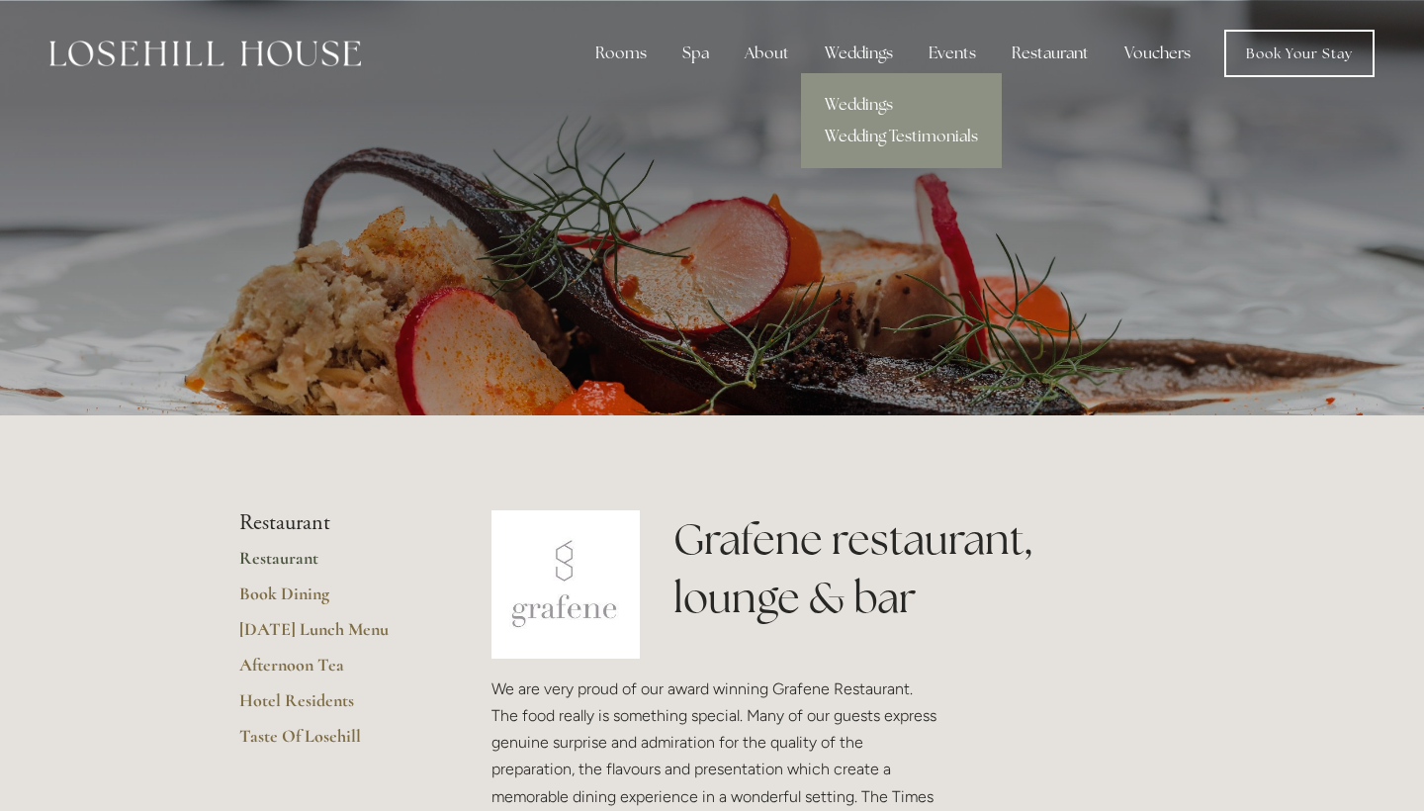
click at [855, 133] on link "Wedding Testimonials" at bounding box center [901, 137] width 201 height 32
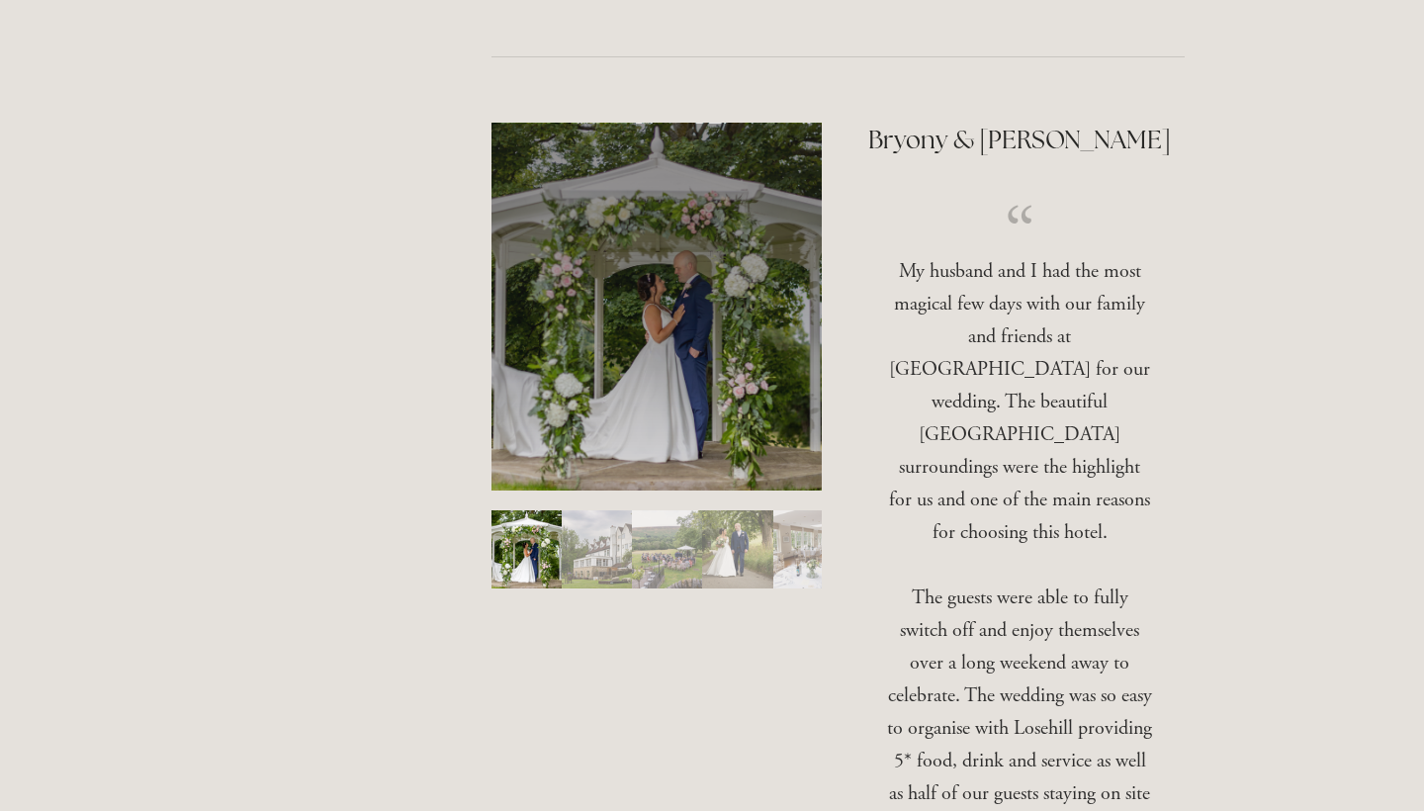
scroll to position [509, 0]
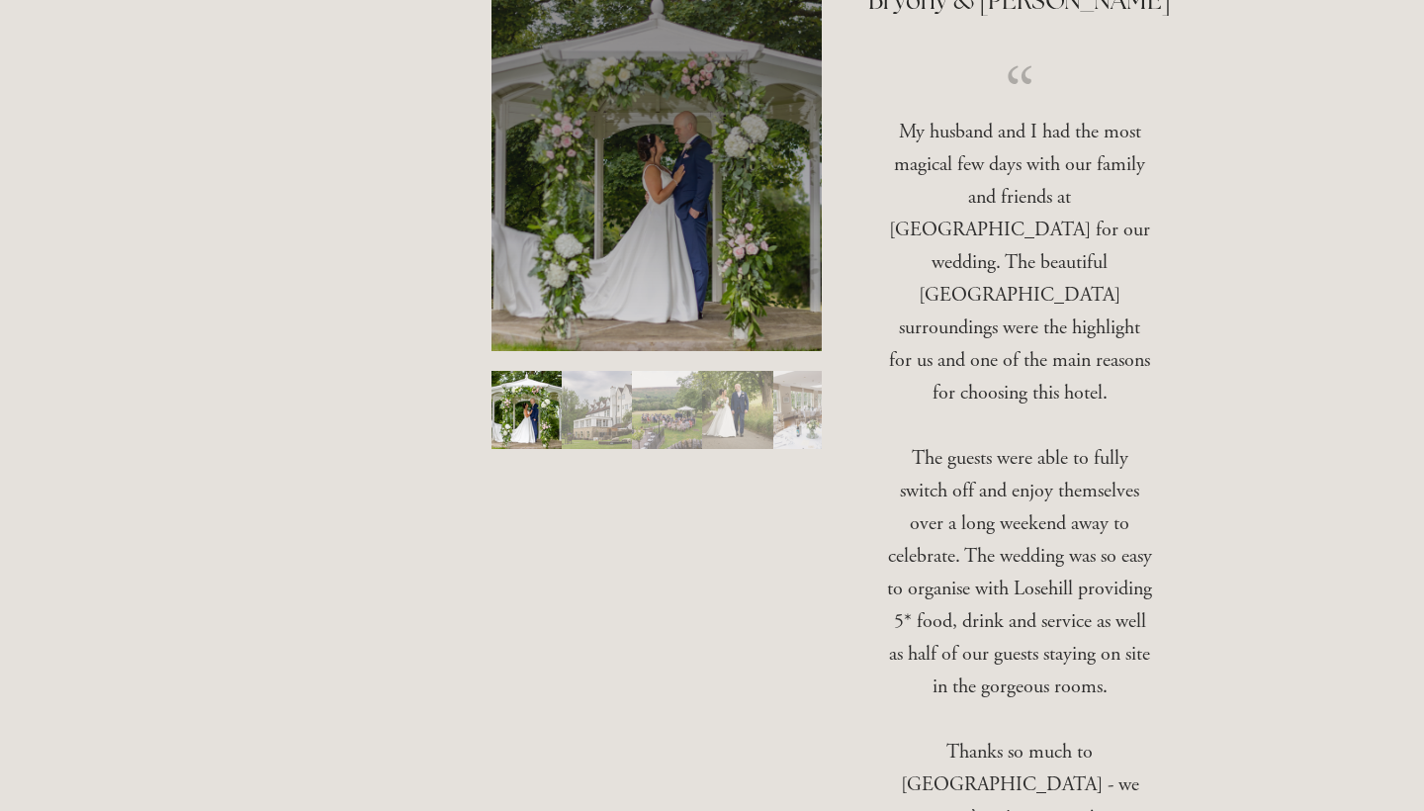
click at [598, 401] on img "Slide 2" at bounding box center [597, 410] width 70 height 78
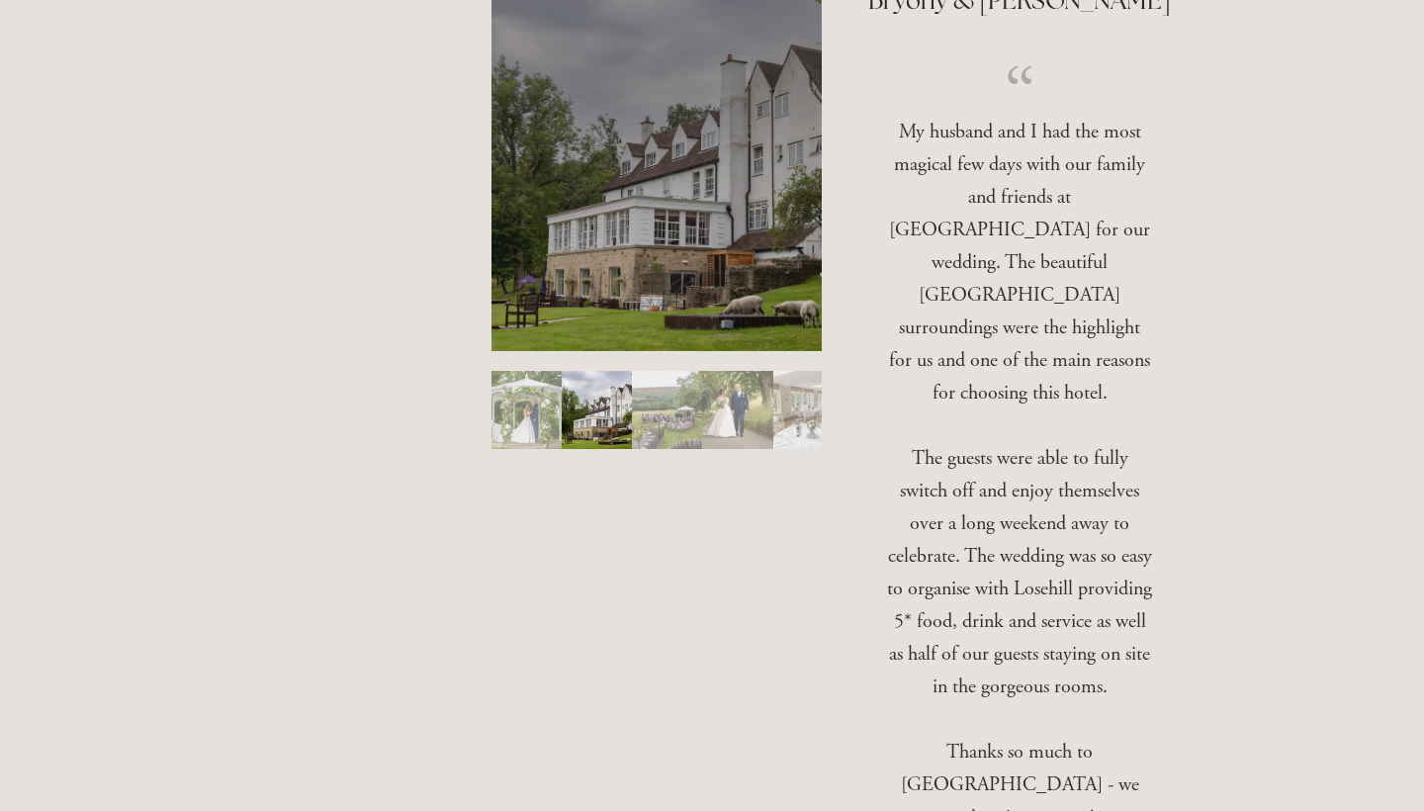
click at [653, 403] on img "Slide 3" at bounding box center [667, 410] width 70 height 78
click at [716, 408] on img "Slide 4" at bounding box center [737, 410] width 70 height 78
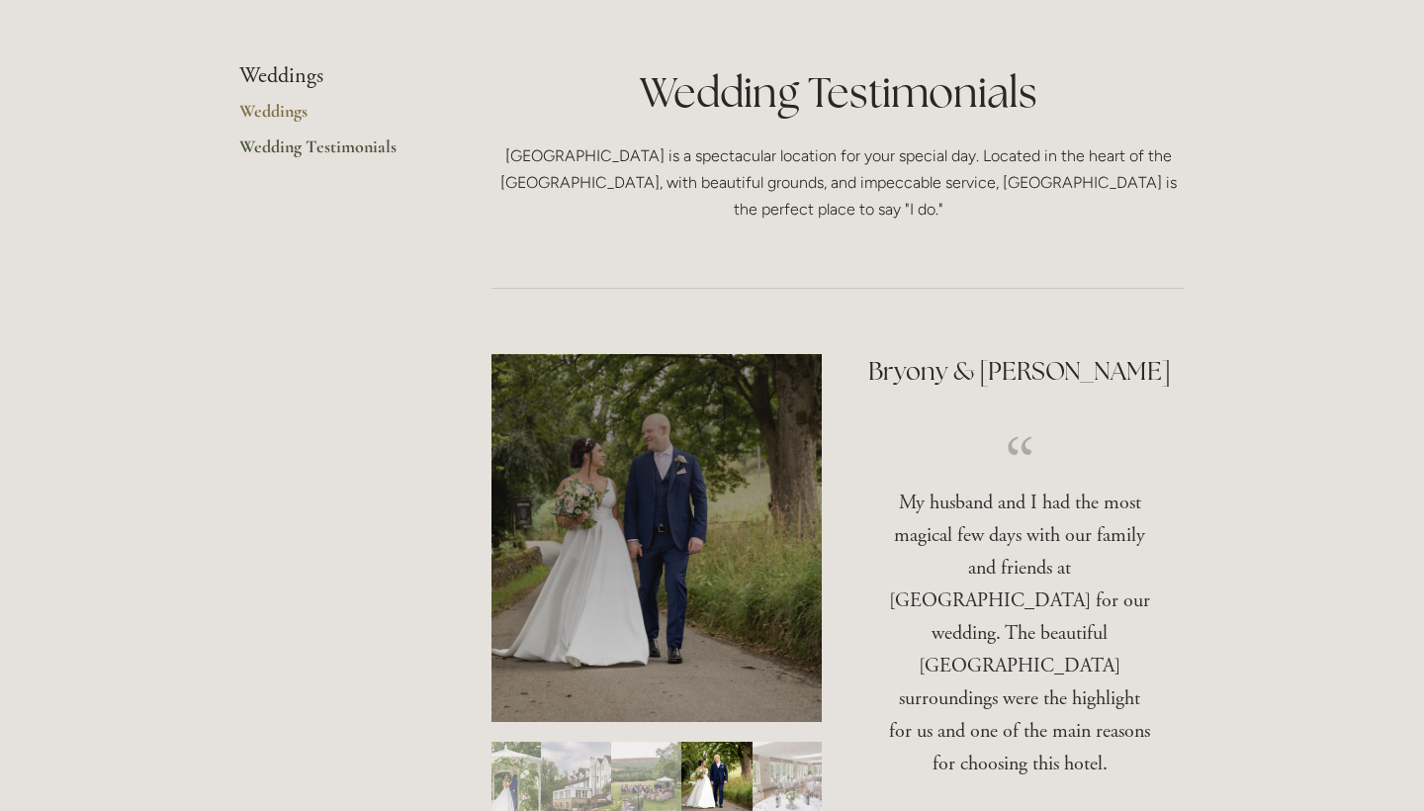
scroll to position [27, 0]
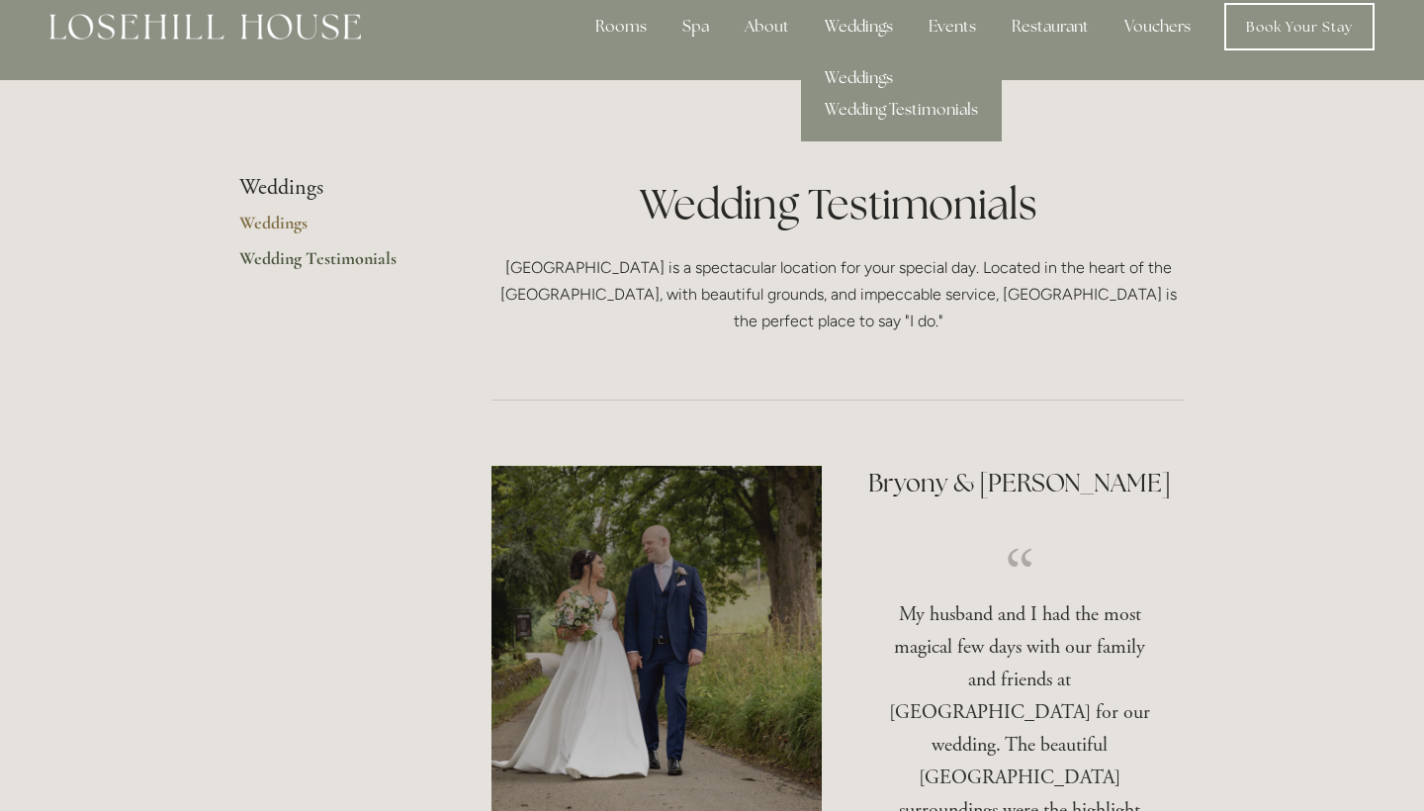
click at [850, 75] on link "Weddings" at bounding box center [901, 78] width 201 height 32
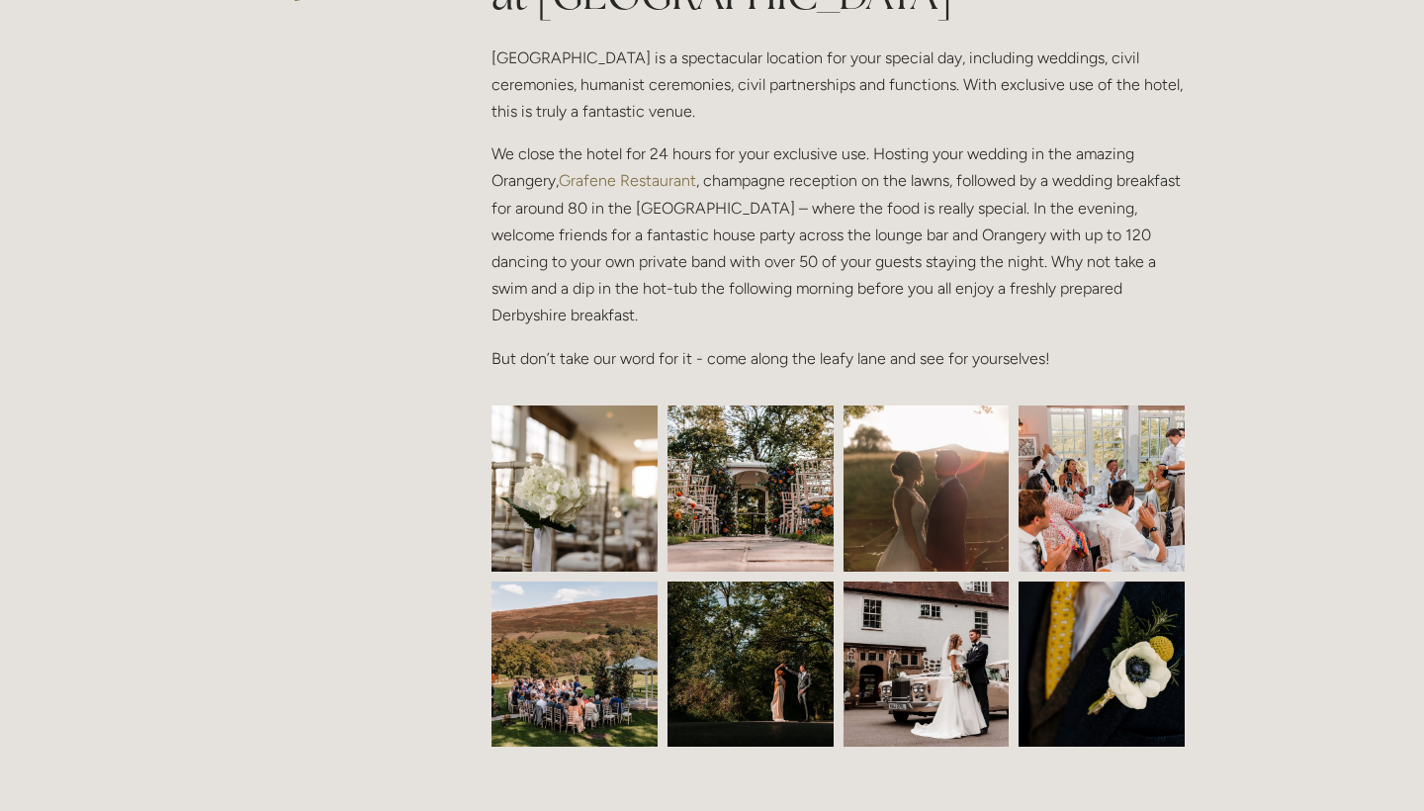
scroll to position [604, 0]
click at [561, 464] on img at bounding box center [574, 488] width 249 height 166
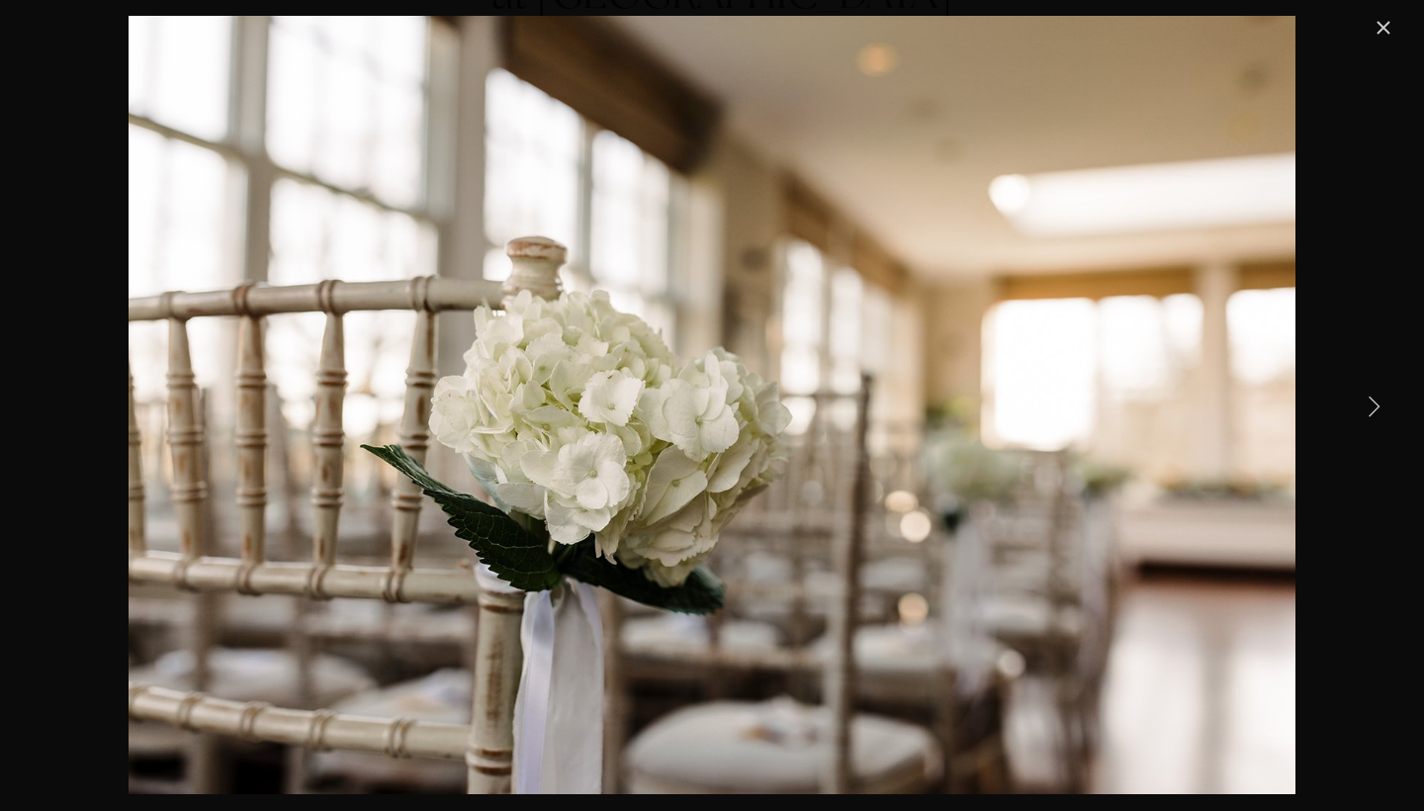
click at [1370, 402] on link "Next Item" at bounding box center [1374, 406] width 44 height 44
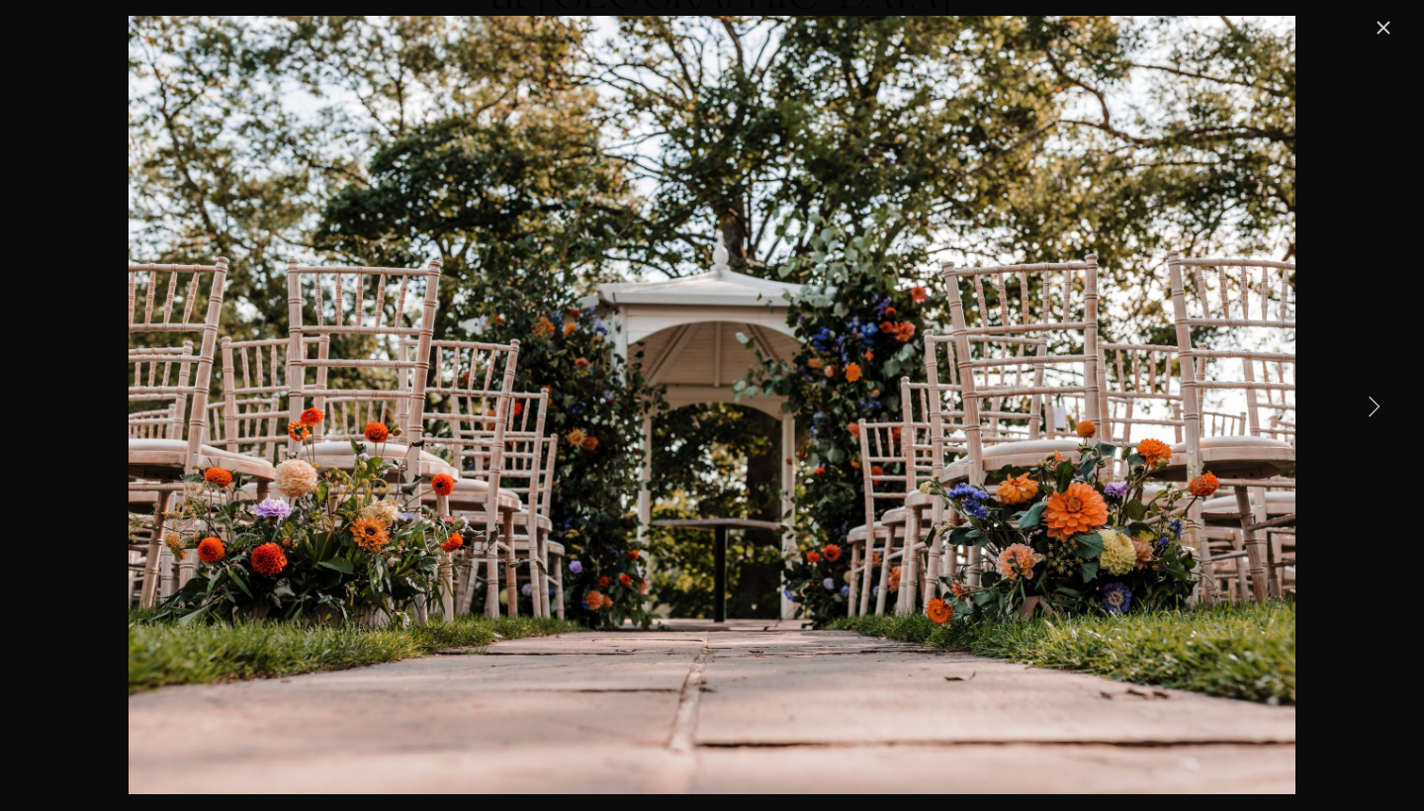
click at [1370, 402] on link "Next Item" at bounding box center [1374, 406] width 44 height 44
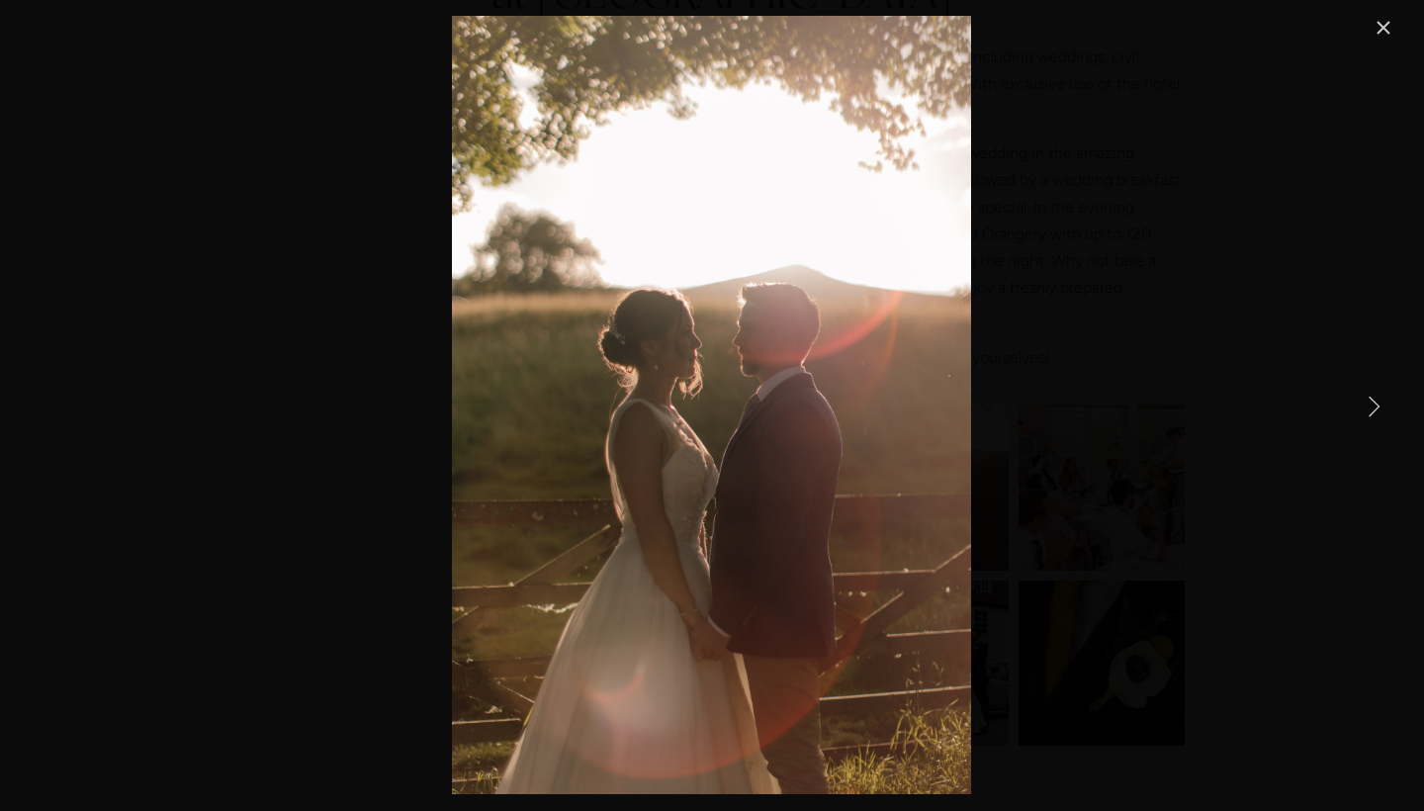
click at [1370, 402] on link "Next Item" at bounding box center [1374, 406] width 44 height 44
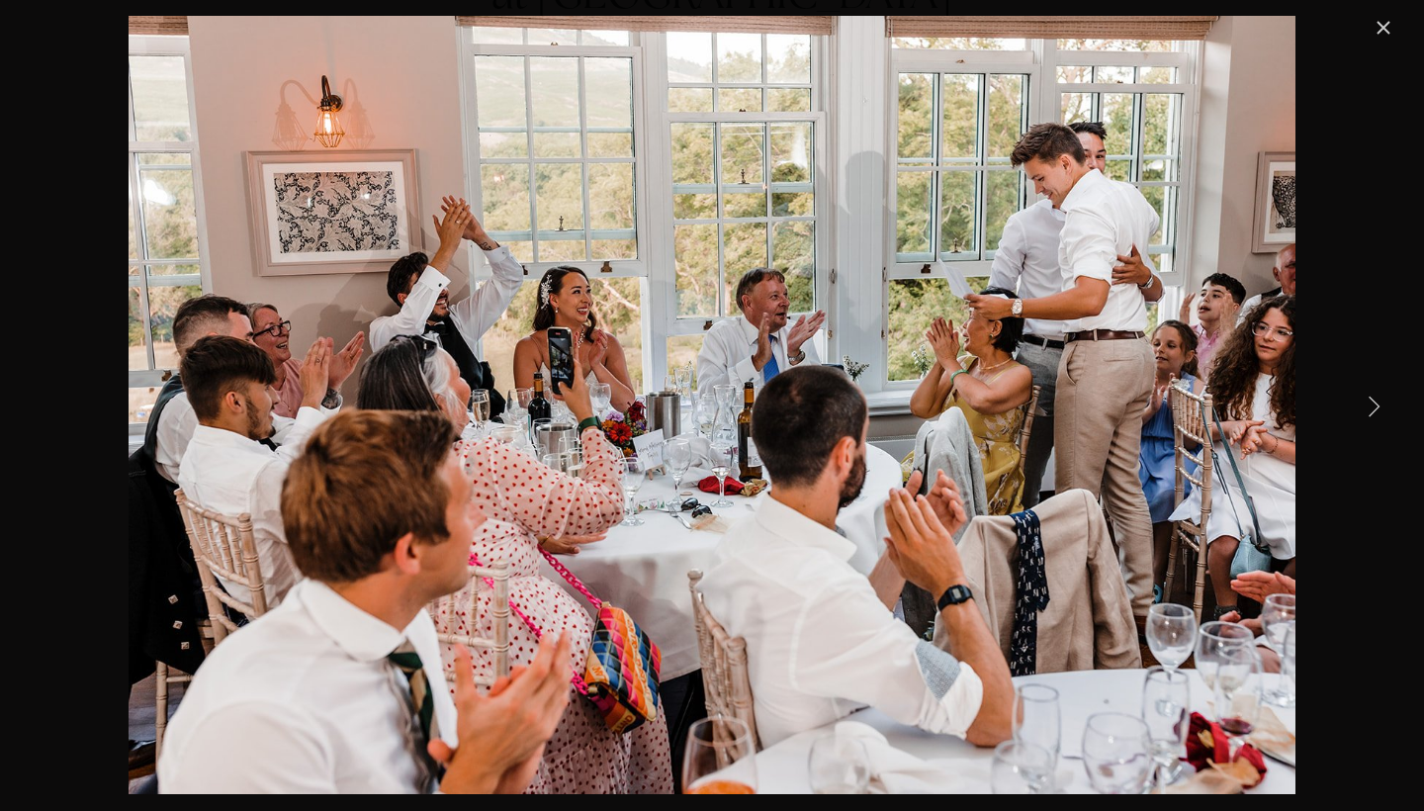
click at [1370, 402] on link "Next Item" at bounding box center [1374, 406] width 44 height 44
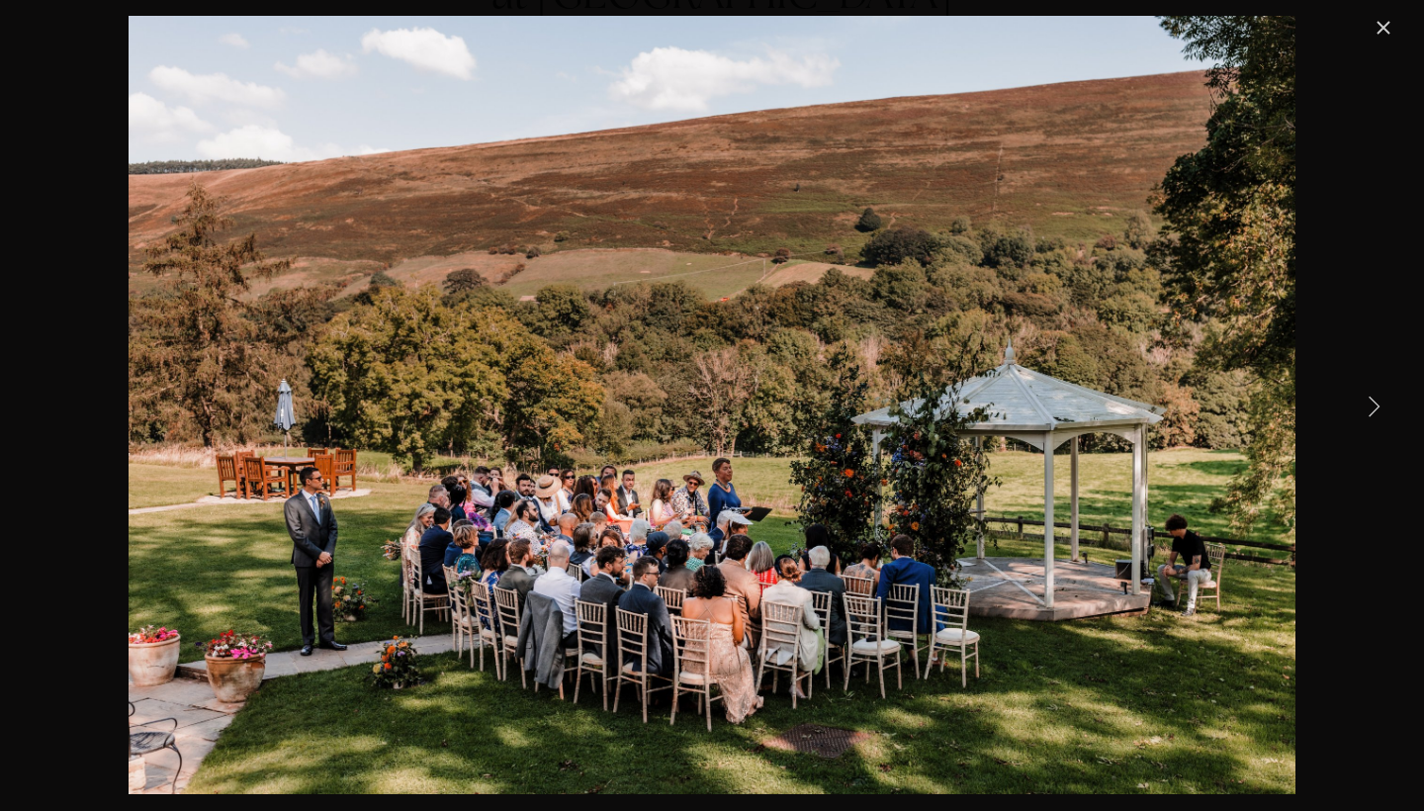
click at [1370, 402] on link "Next Item" at bounding box center [1374, 406] width 44 height 44
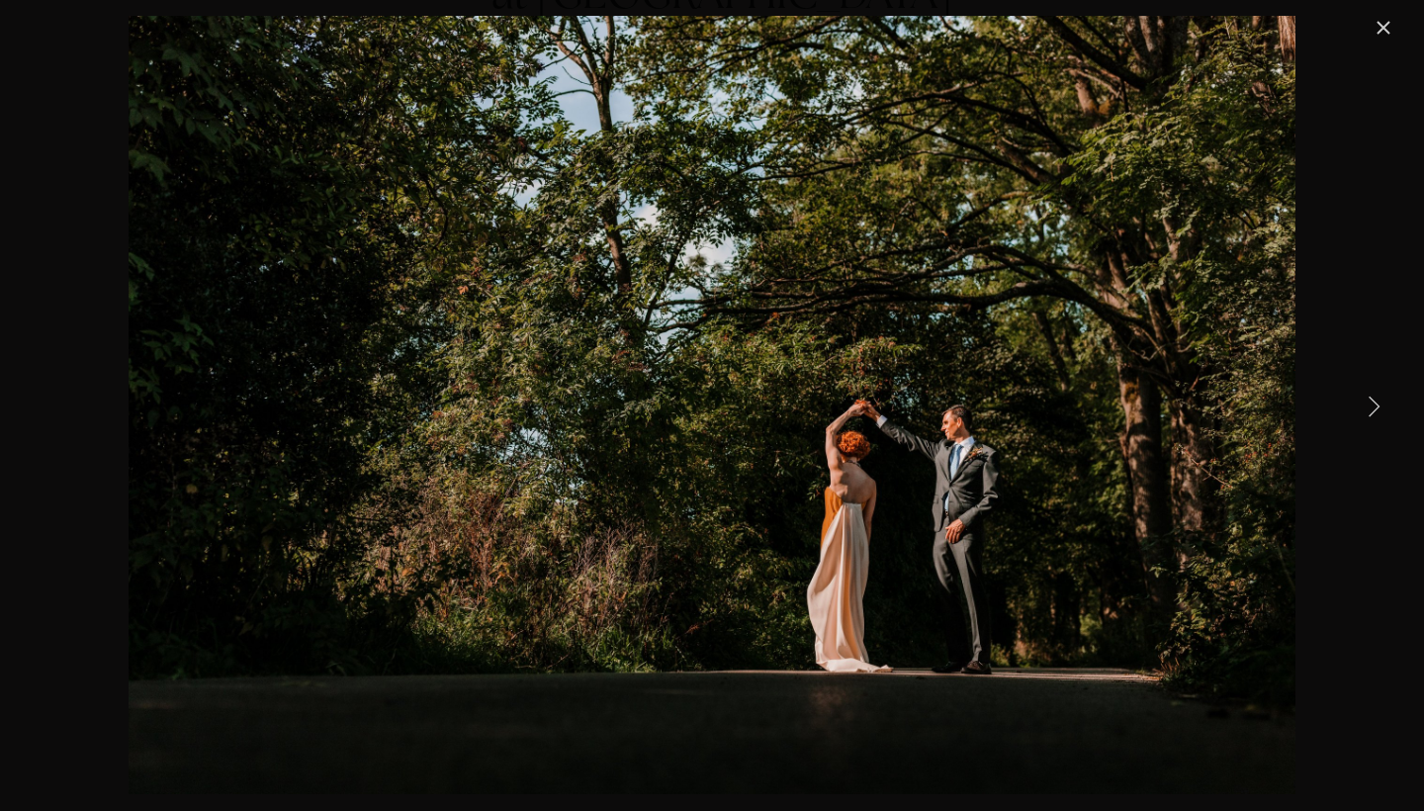
click at [1370, 402] on link "Next Item" at bounding box center [1374, 406] width 44 height 44
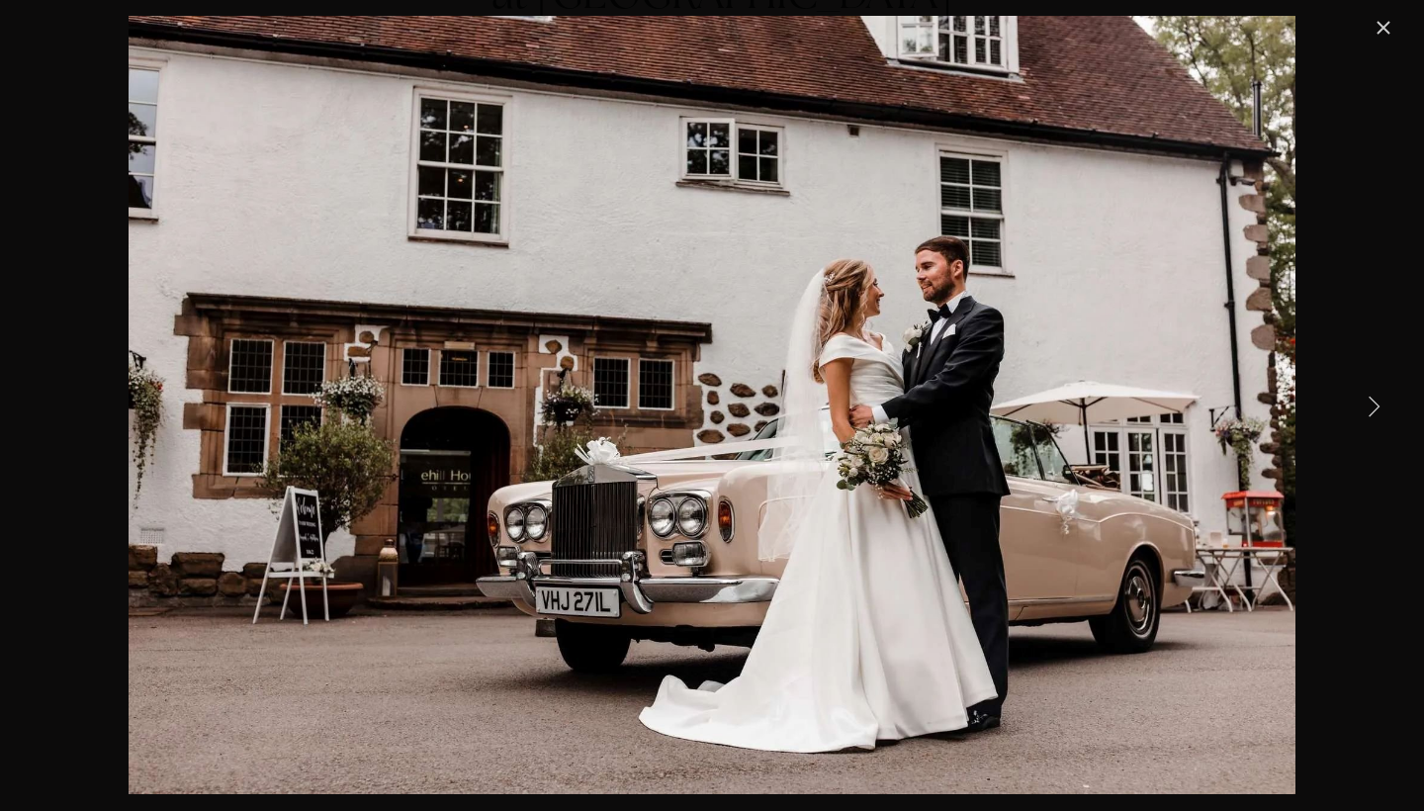
click at [1370, 402] on link "Next Item" at bounding box center [1374, 406] width 44 height 44
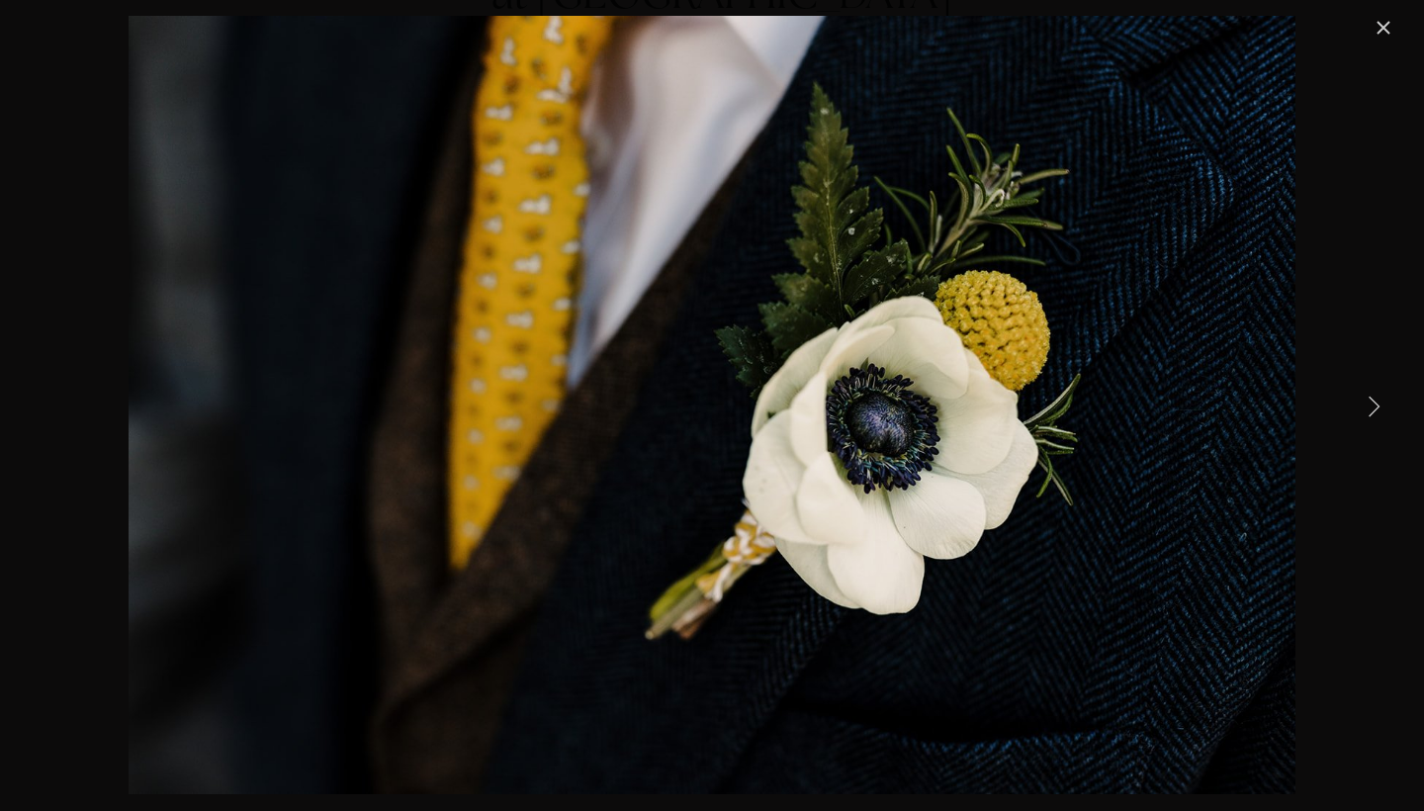
click at [1370, 402] on link "Next Item" at bounding box center [1374, 406] width 44 height 44
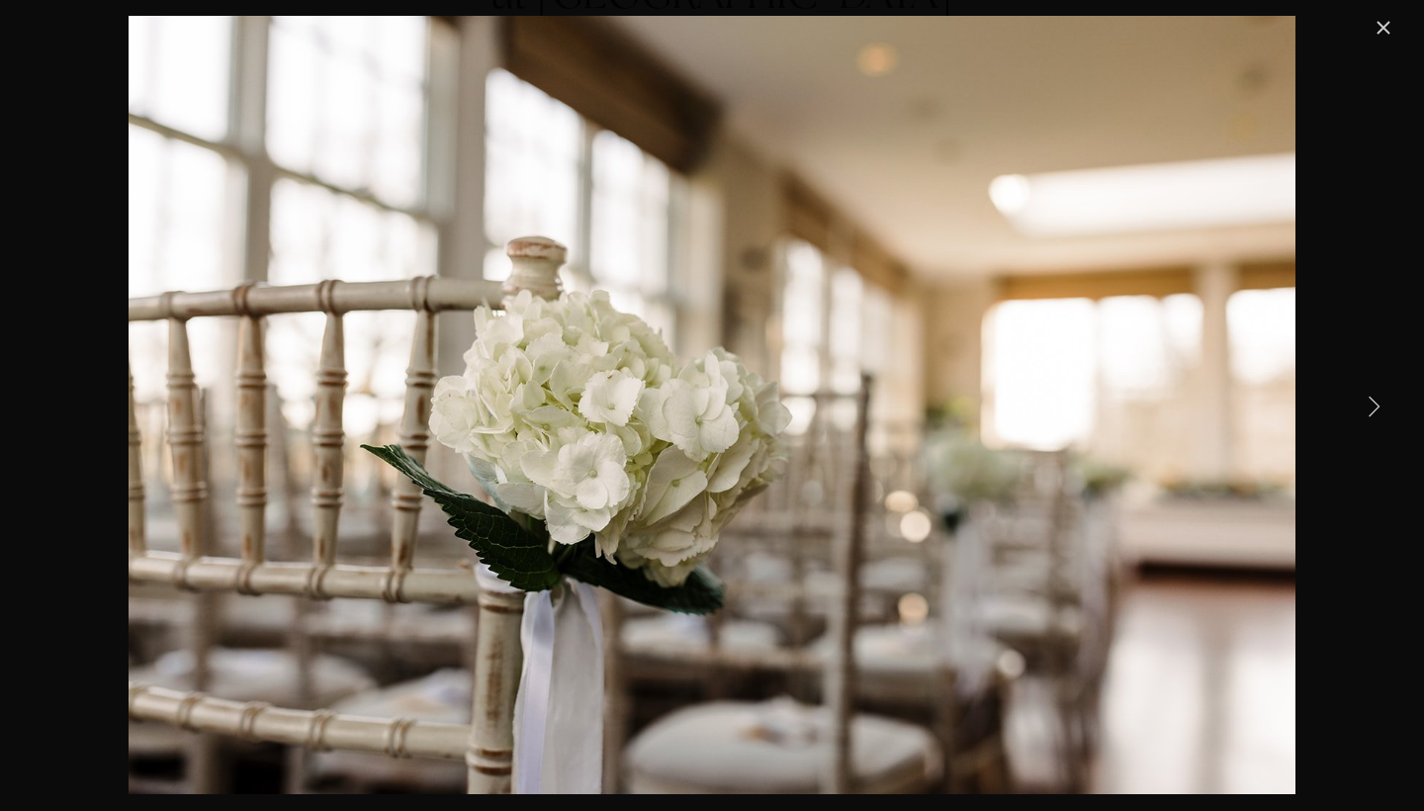
click at [1370, 402] on link "Next Item" at bounding box center [1374, 406] width 44 height 44
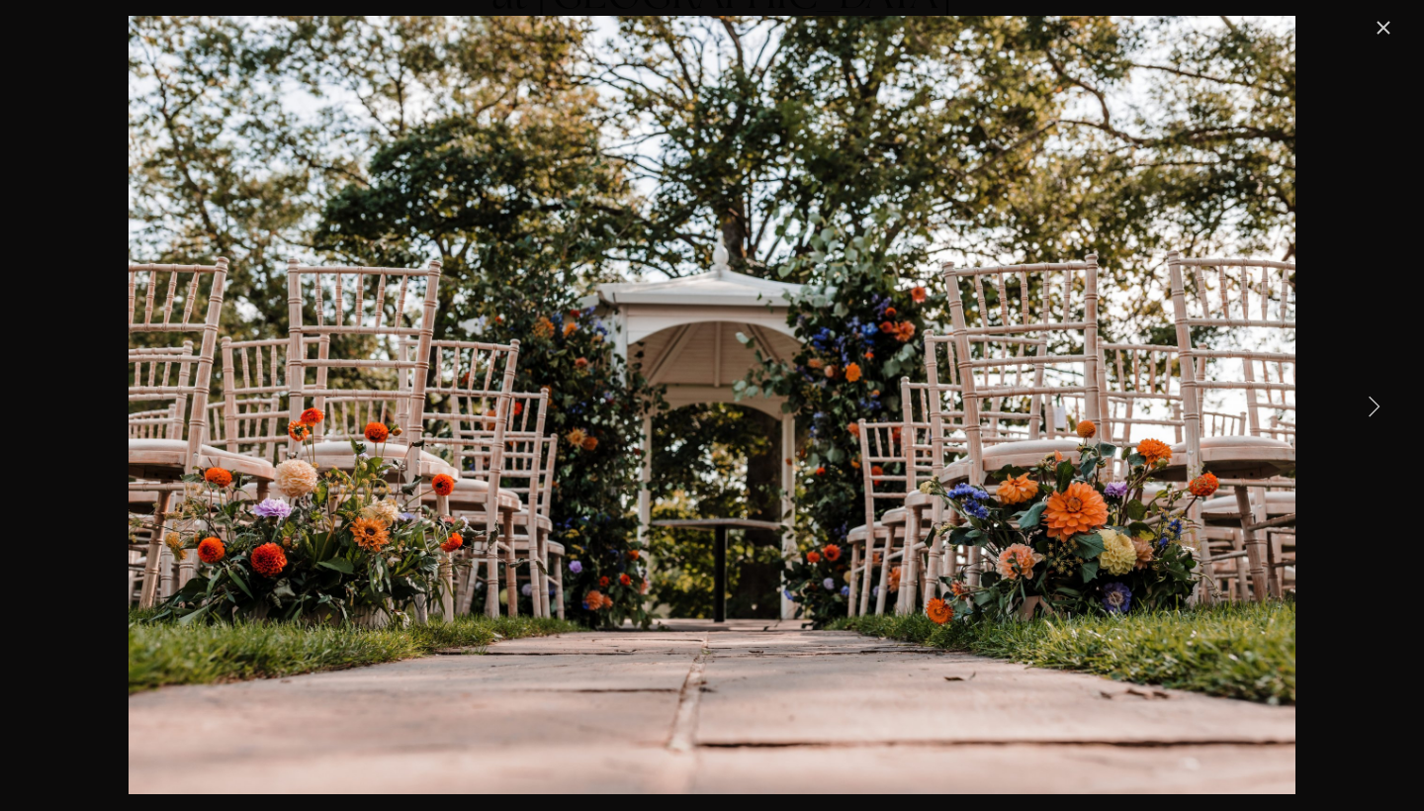
click at [1370, 402] on link "Next Item" at bounding box center [1374, 406] width 44 height 44
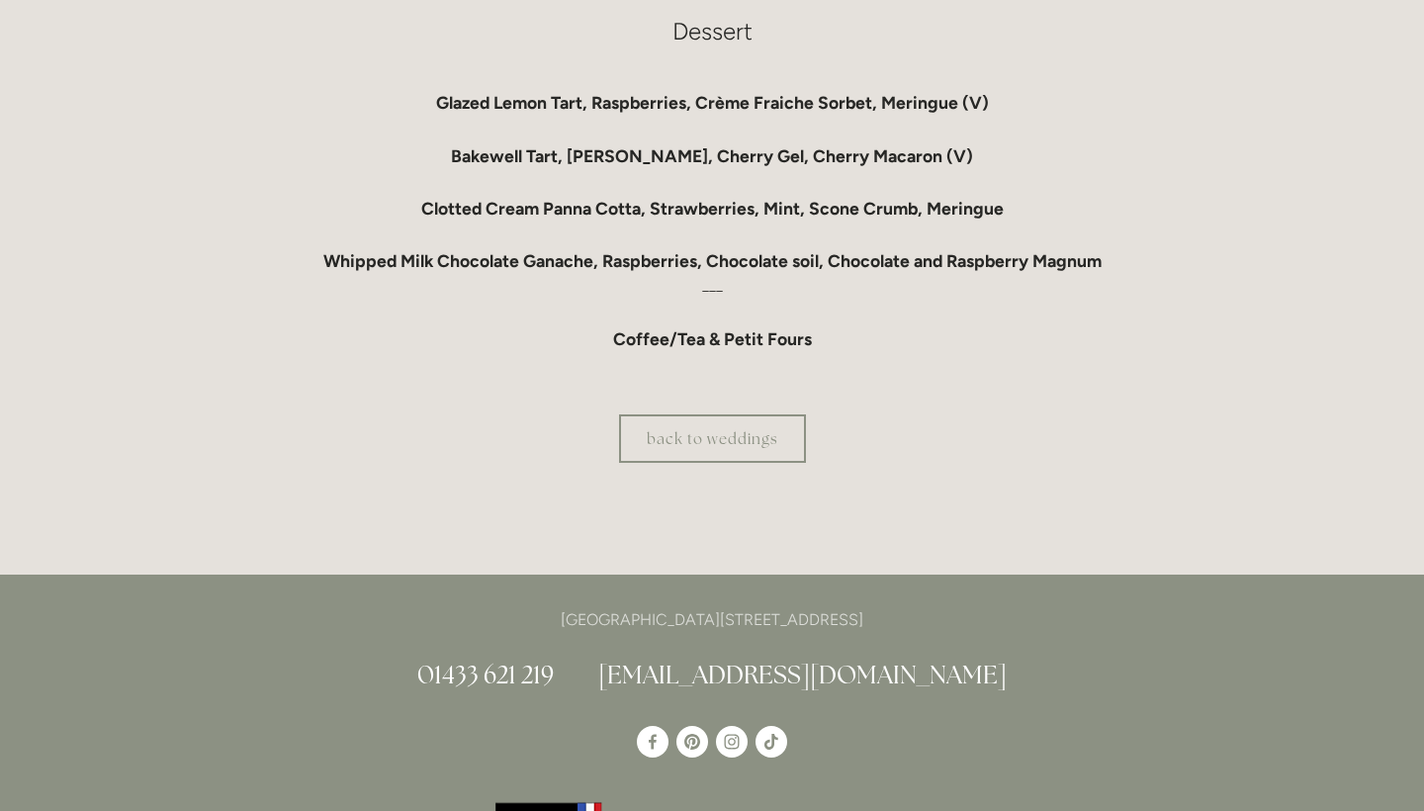
scroll to position [1908, 0]
click at [663, 439] on link "back to weddings" at bounding box center [712, 438] width 187 height 48
